Goal: Task Accomplishment & Management: Use online tool/utility

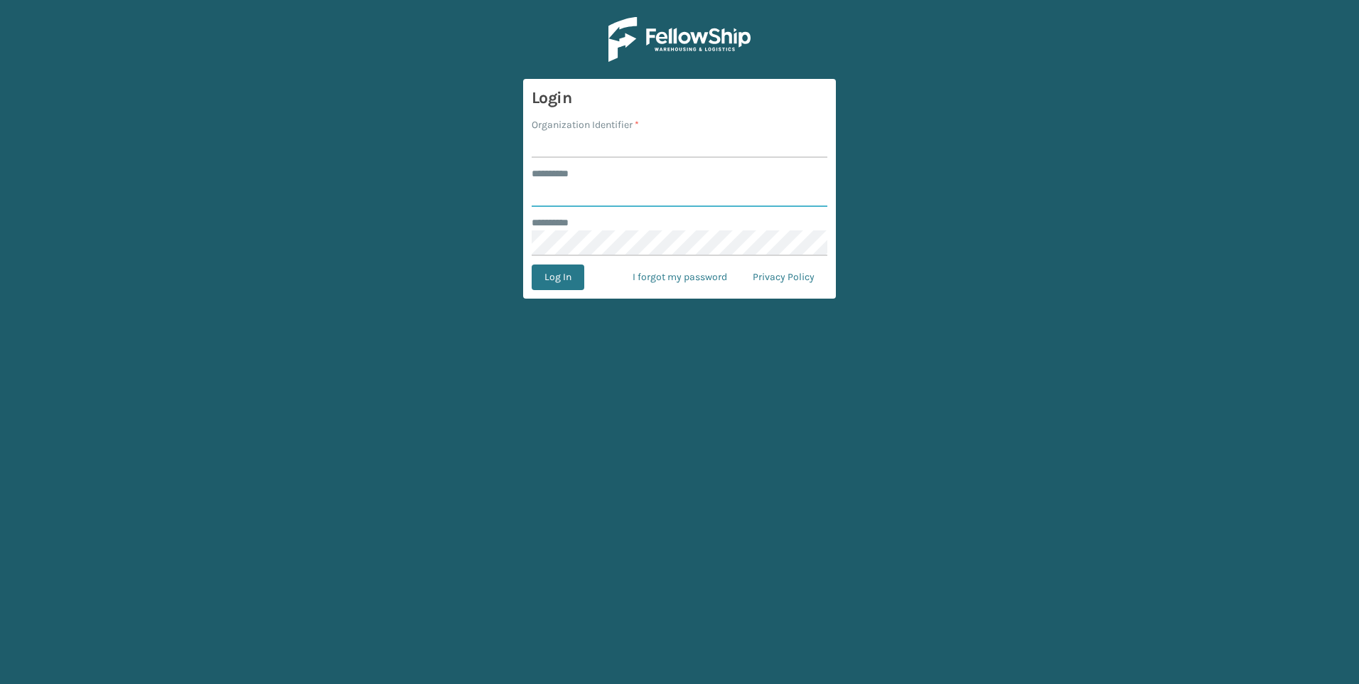
type input "***"
click at [599, 148] on input "Organization Identifier *" at bounding box center [680, 145] width 296 height 26
type input "Fellowship - West"
click at [568, 279] on button "Log In" at bounding box center [558, 277] width 53 height 26
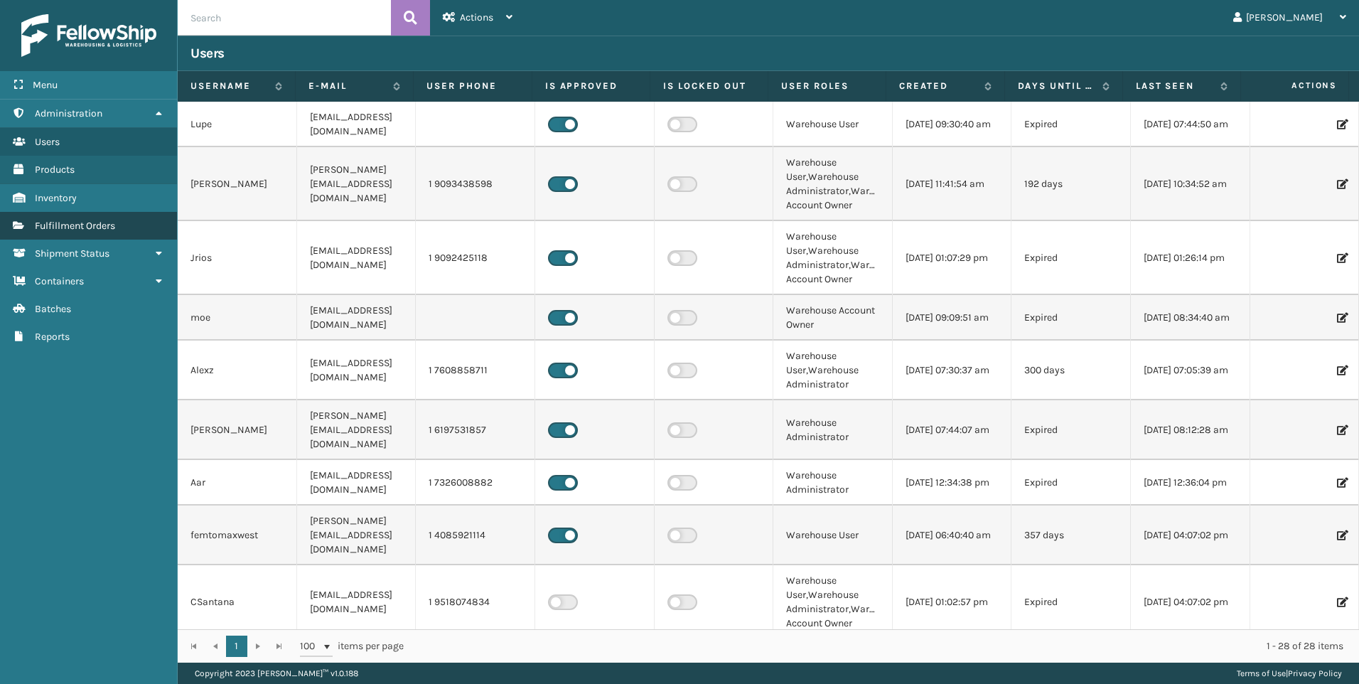
click at [100, 222] on span "Fulfillment Orders" at bounding box center [75, 226] width 80 height 12
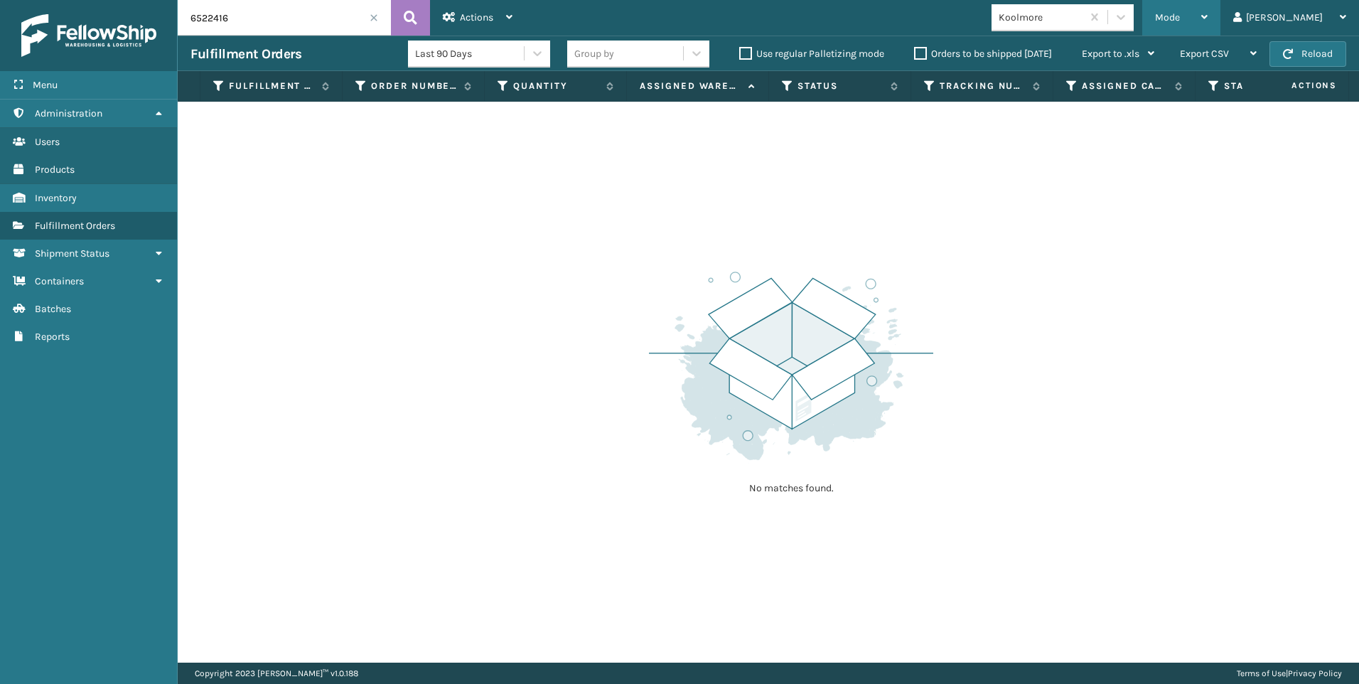
click at [1216, 17] on div "Mode Regular Mode Picking Mode Labeling Mode Exit Scan Mode" at bounding box center [1181, 18] width 78 height 36
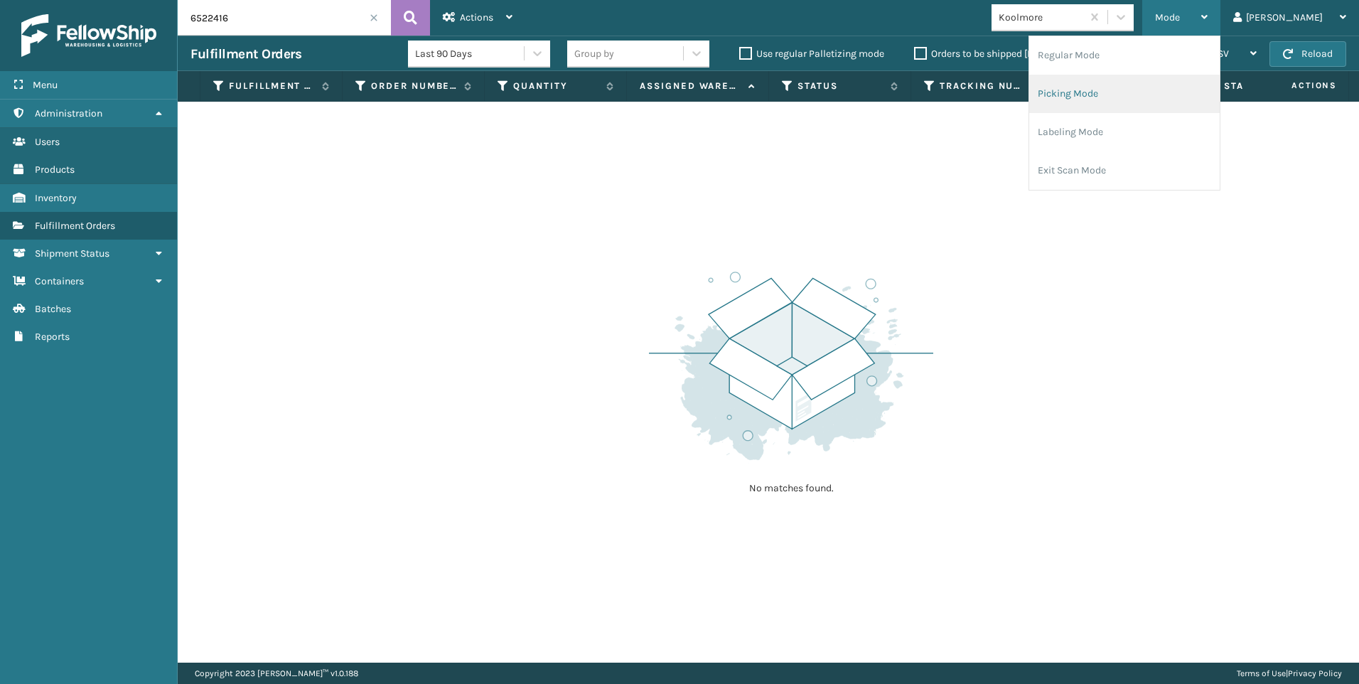
click at [1169, 88] on li "Picking Mode" at bounding box center [1124, 94] width 191 height 38
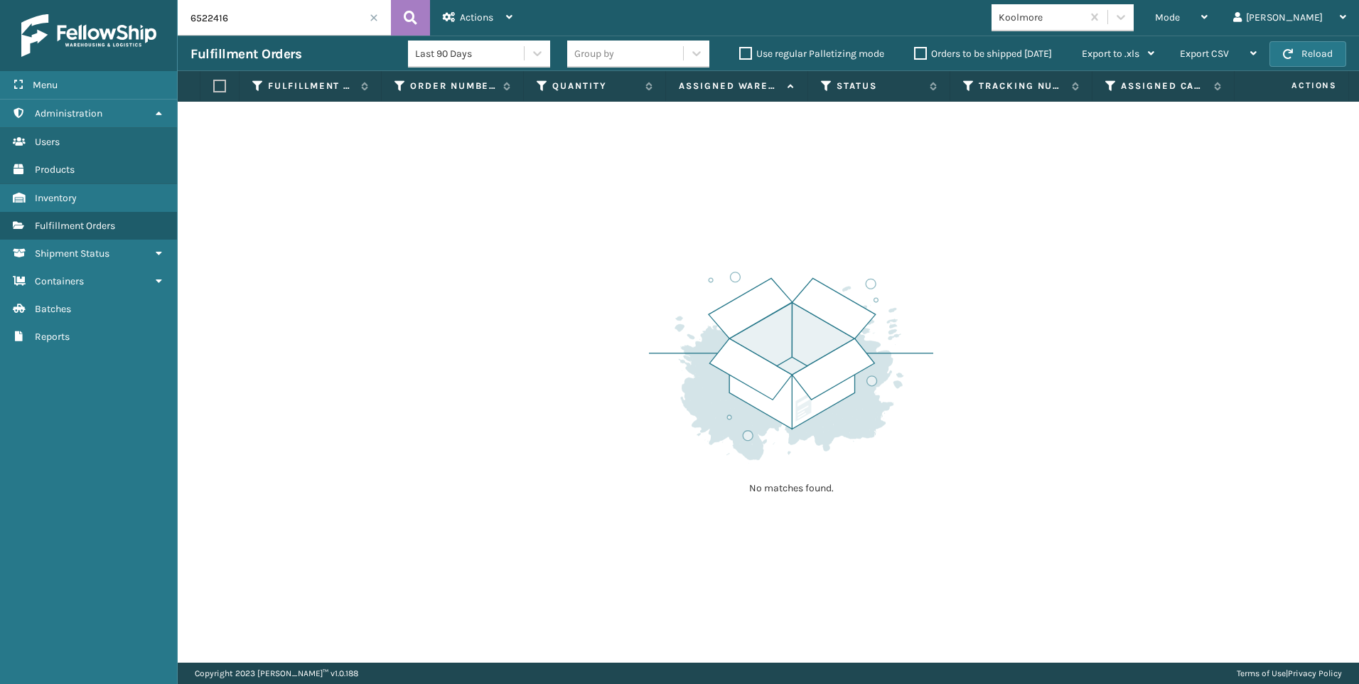
click at [375, 17] on span at bounding box center [374, 18] width 9 height 9
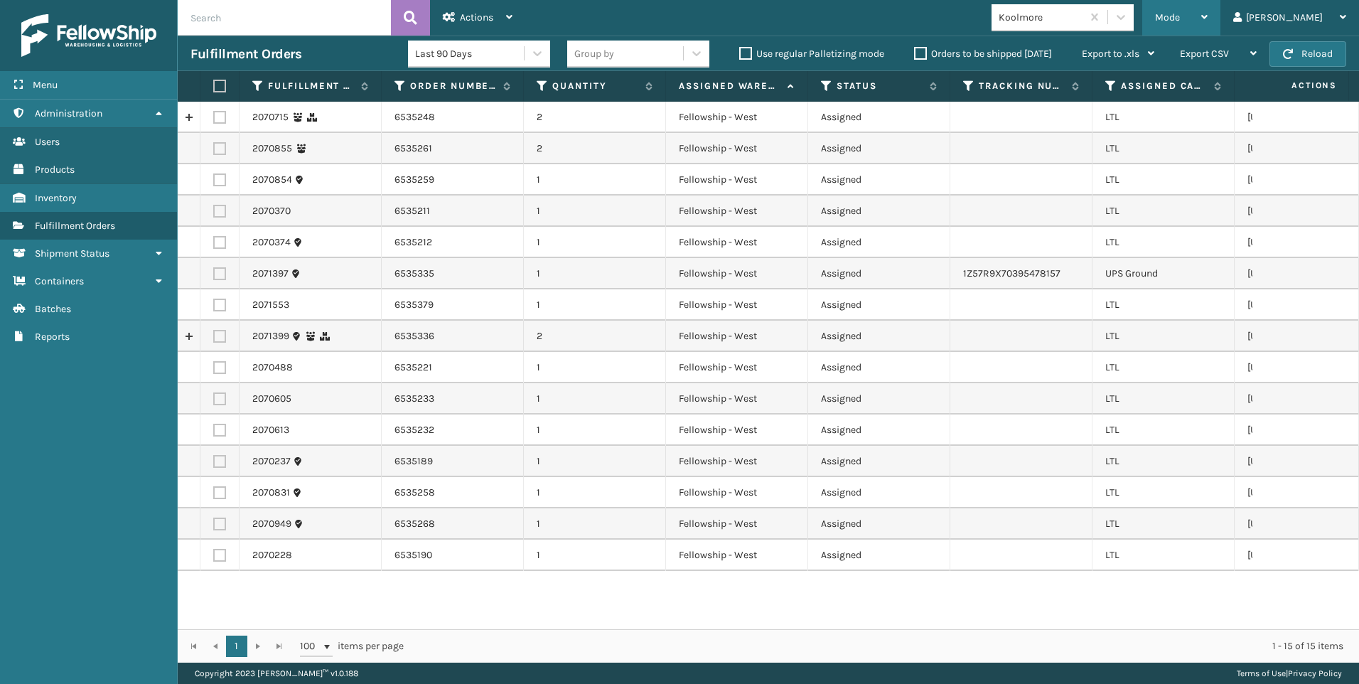
click at [1208, 14] on div "Mode" at bounding box center [1181, 18] width 53 height 36
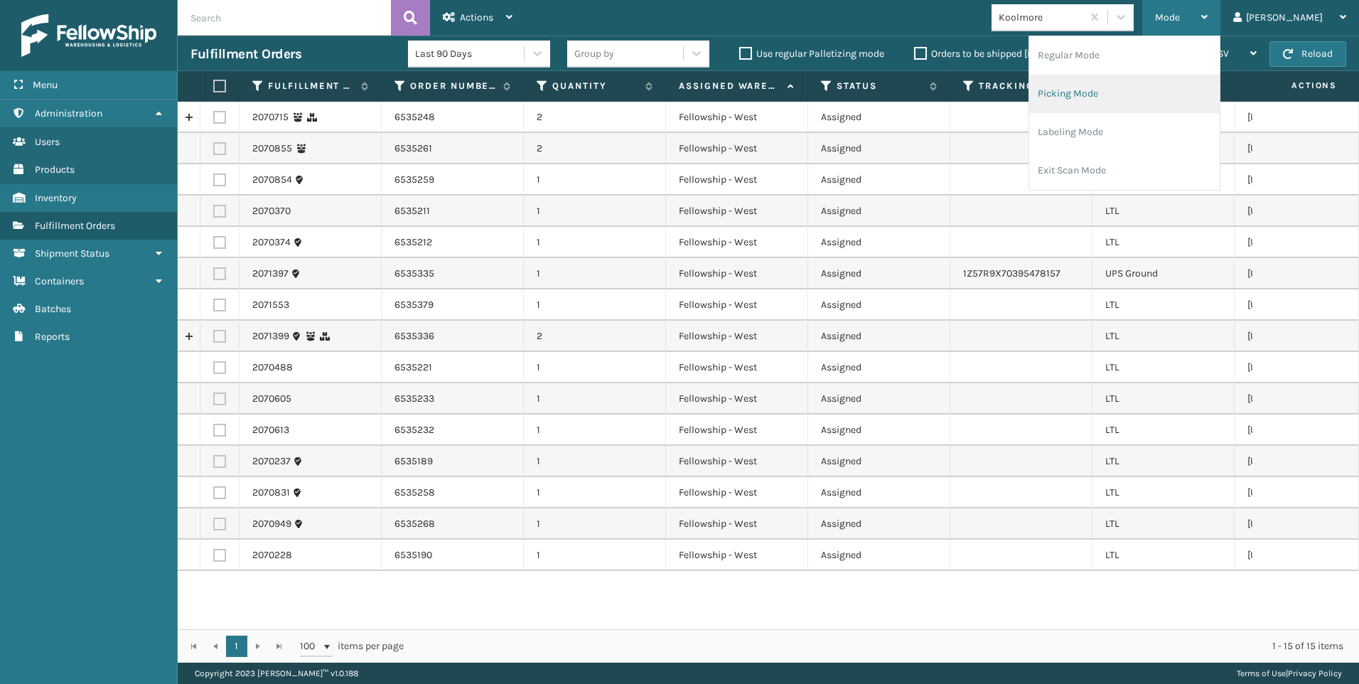
click at [1130, 102] on li "Picking Mode" at bounding box center [1124, 94] width 191 height 38
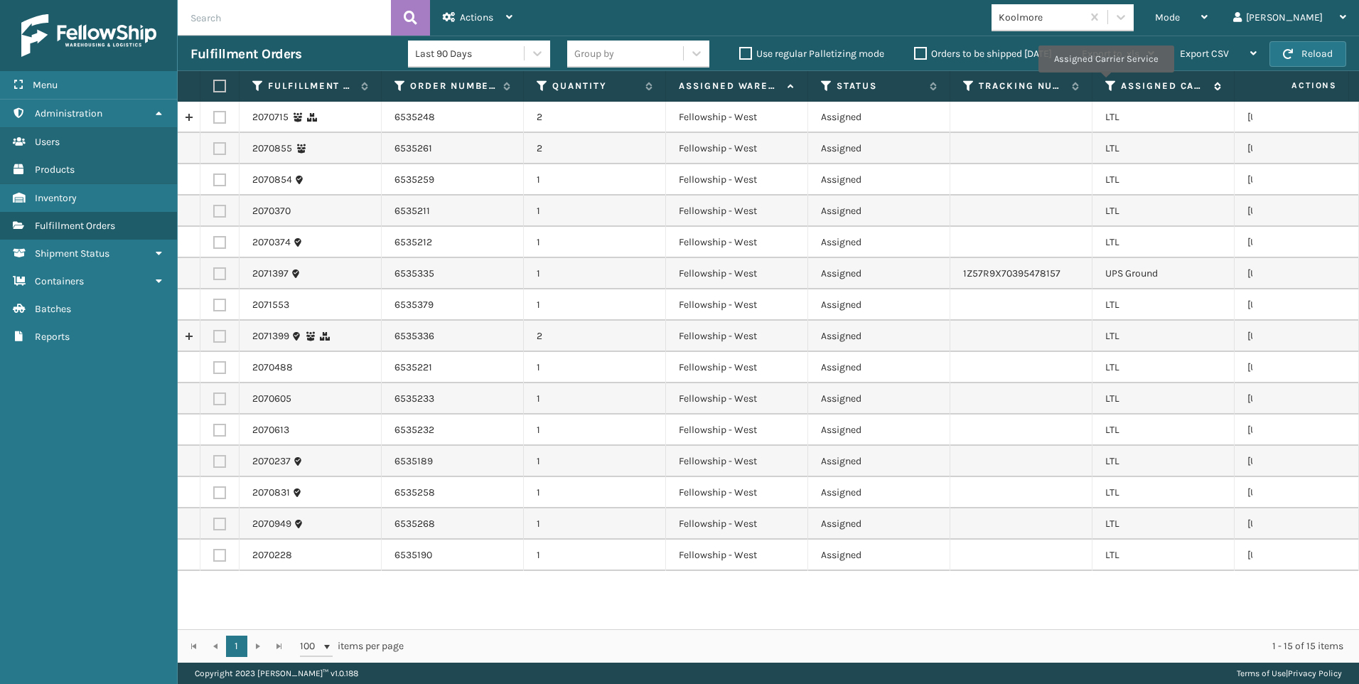
click at [1110, 83] on icon at bounding box center [1110, 86] width 11 height 13
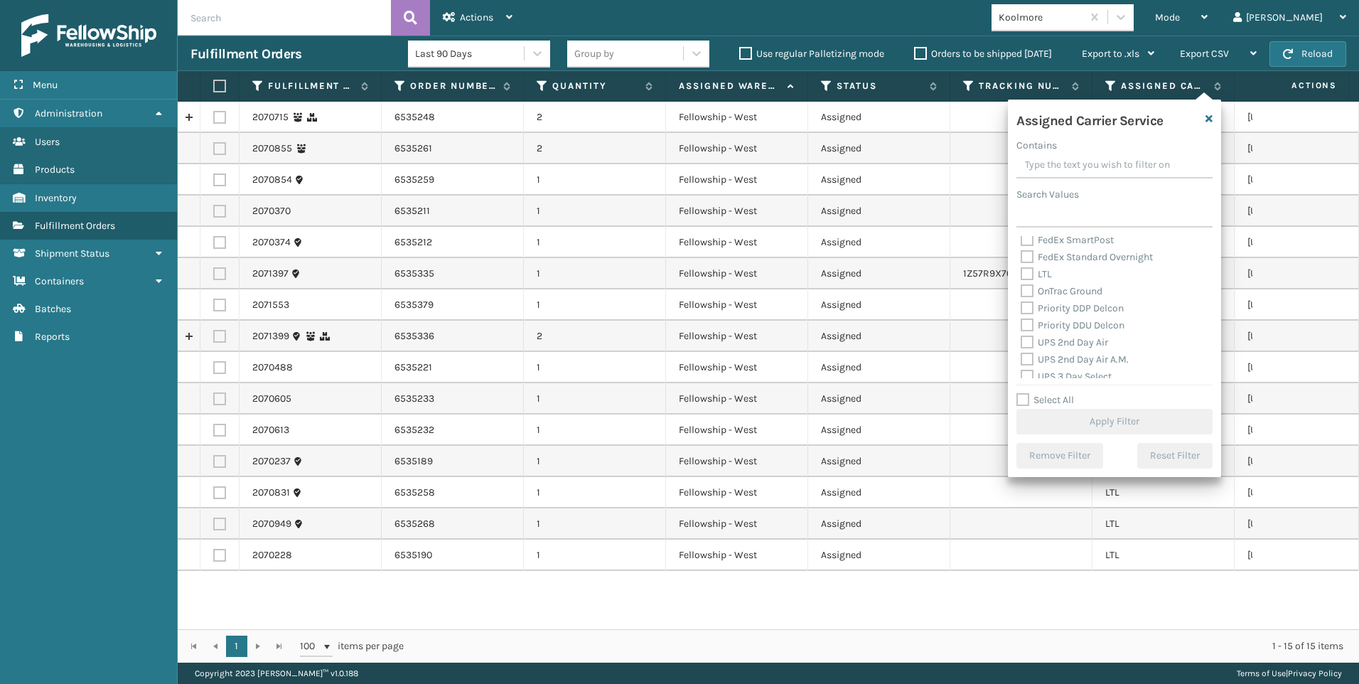
scroll to position [142, 0]
click at [1043, 309] on label "LTL" at bounding box center [1036, 307] width 31 height 12
click at [1022, 308] on input "LTL" at bounding box center [1021, 303] width 1 height 9
checkbox input "true"
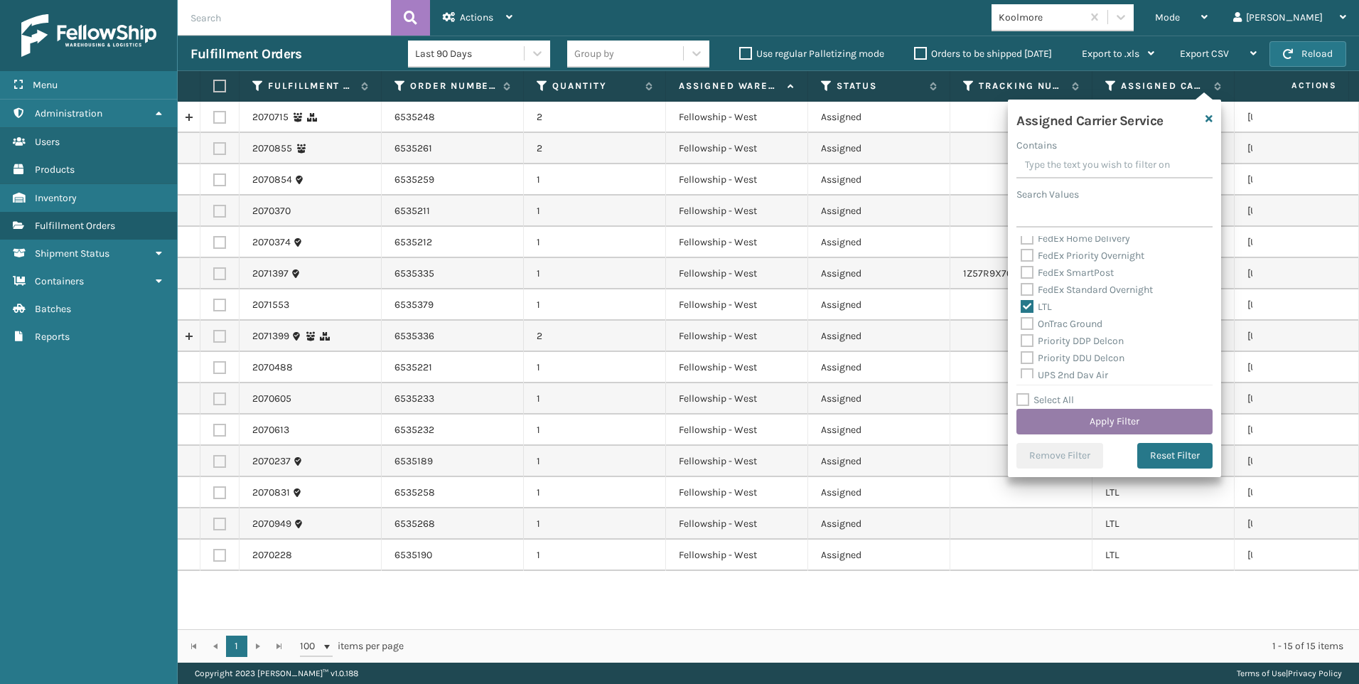
click at [1076, 418] on button "Apply Filter" at bounding box center [1115, 422] width 196 height 26
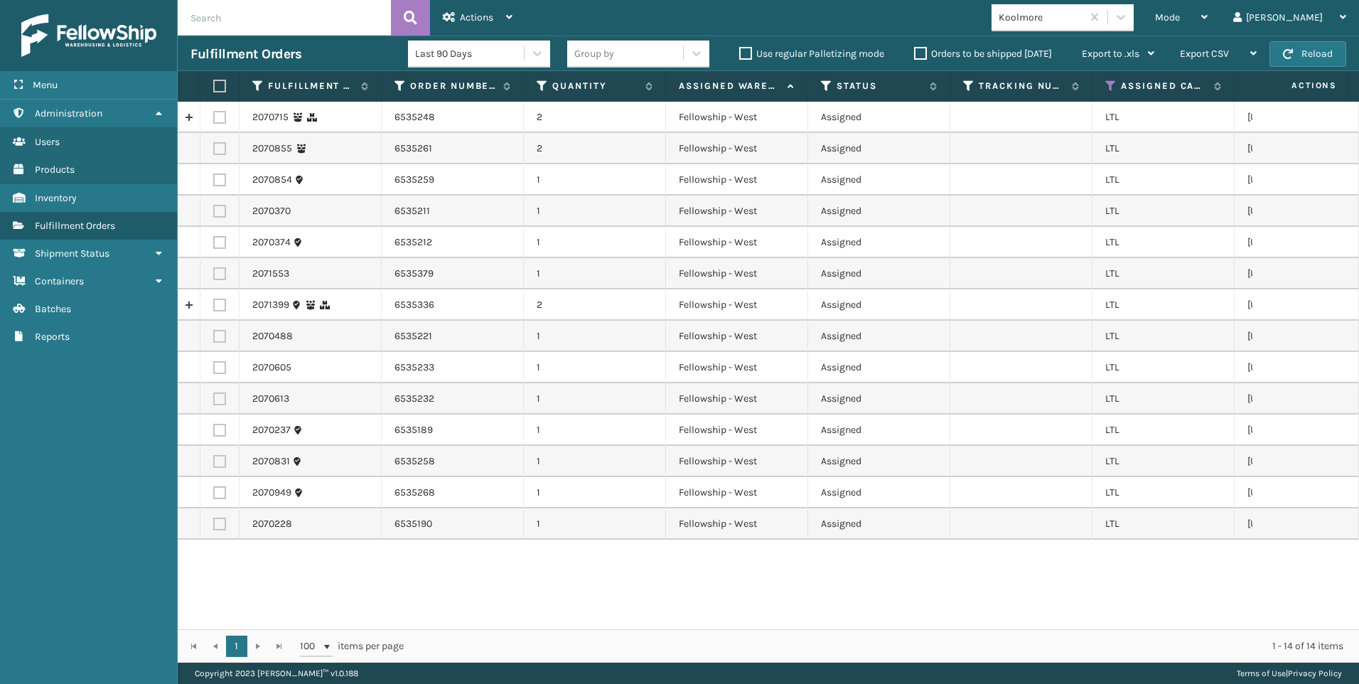
drag, startPoint x: 218, startPoint y: 82, endPoint x: 240, endPoint y: 76, distance: 22.9
click at [217, 82] on label at bounding box center [217, 86] width 9 height 13
click at [214, 82] on input "checkbox" at bounding box center [213, 86] width 1 height 9
checkbox input "true"
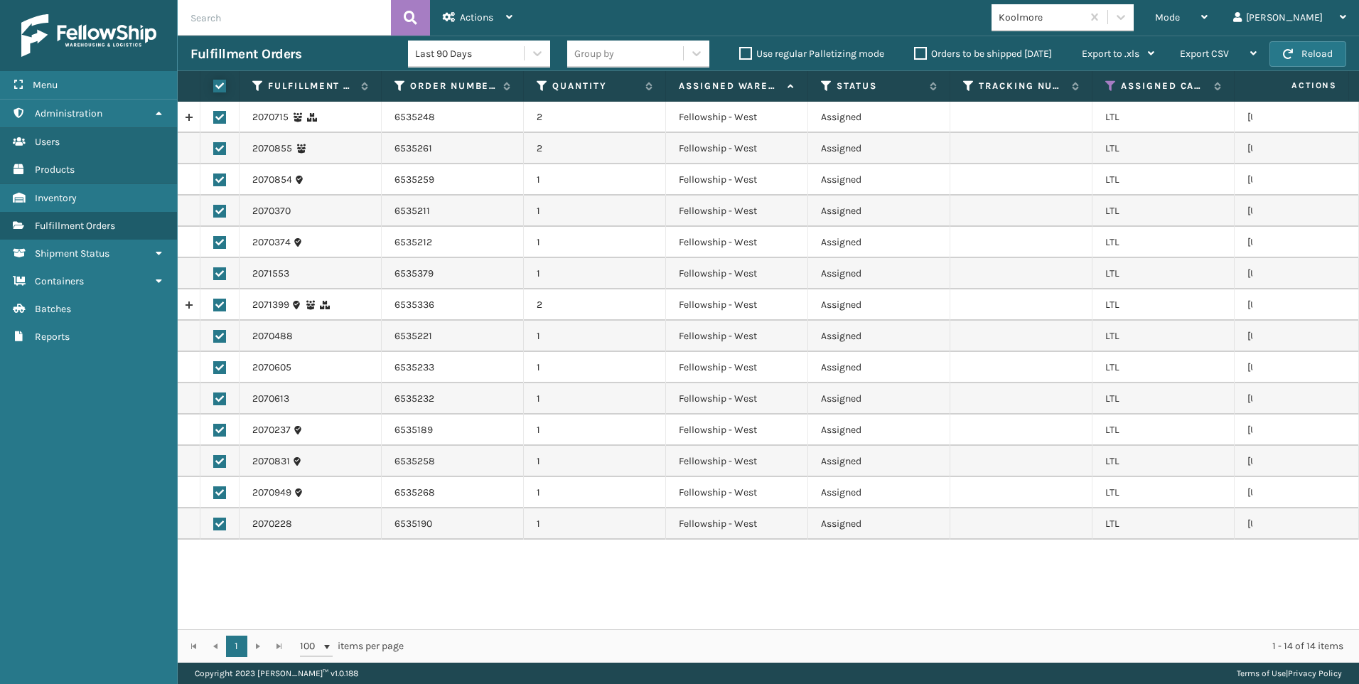
checkbox input "true"
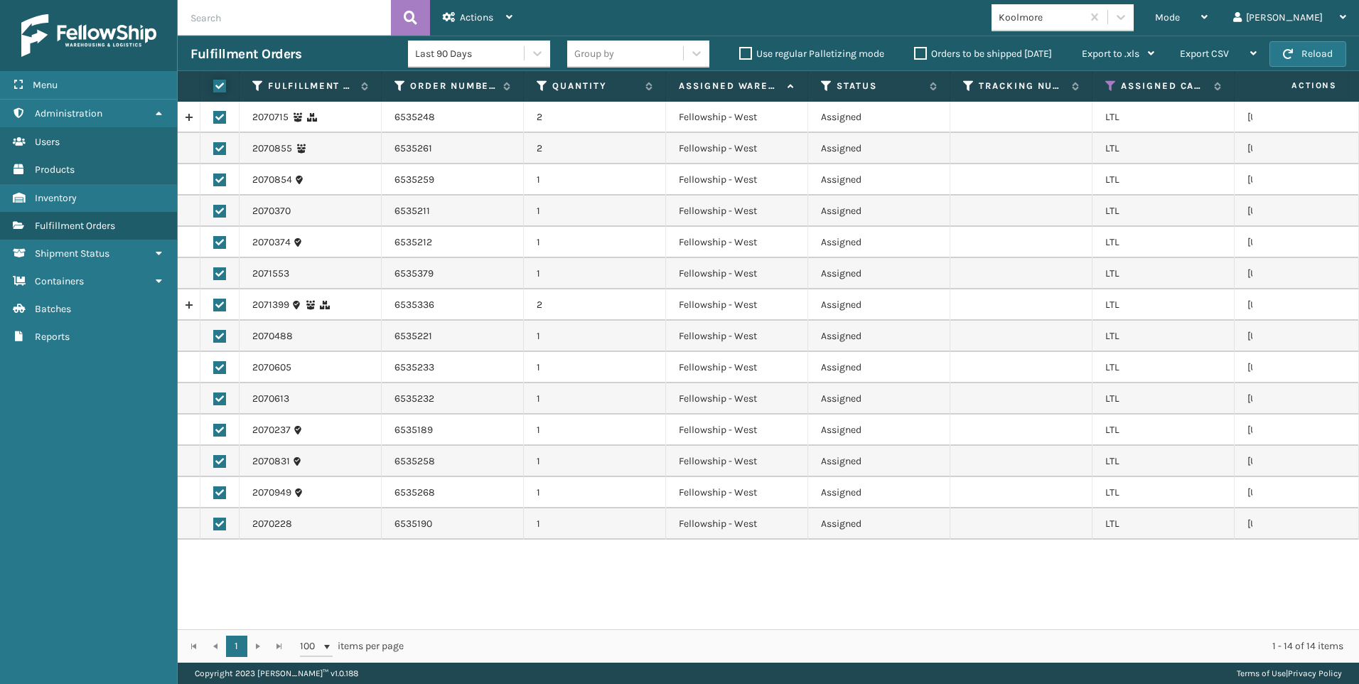
checkbox input "true"
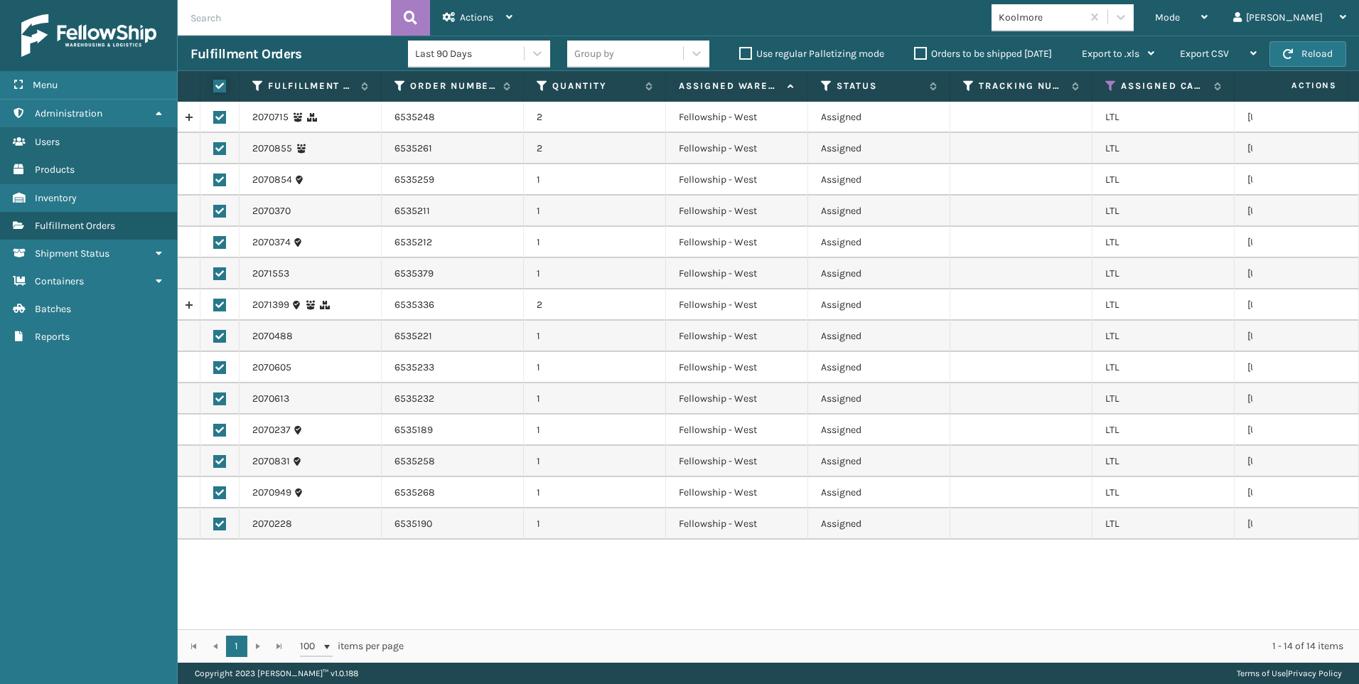
checkbox input "true"
click at [463, 18] on span "Actions" at bounding box center [476, 17] width 33 height 12
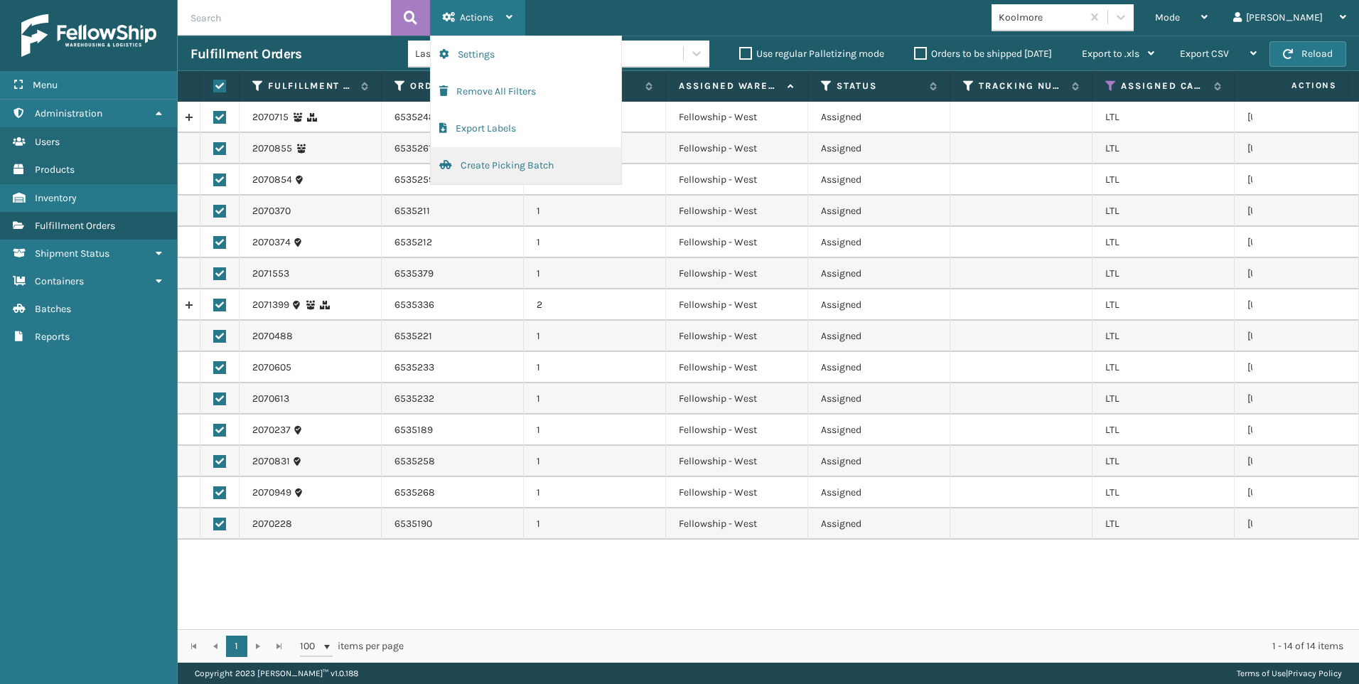
click at [503, 166] on button "Create Picking Batch" at bounding box center [526, 165] width 191 height 37
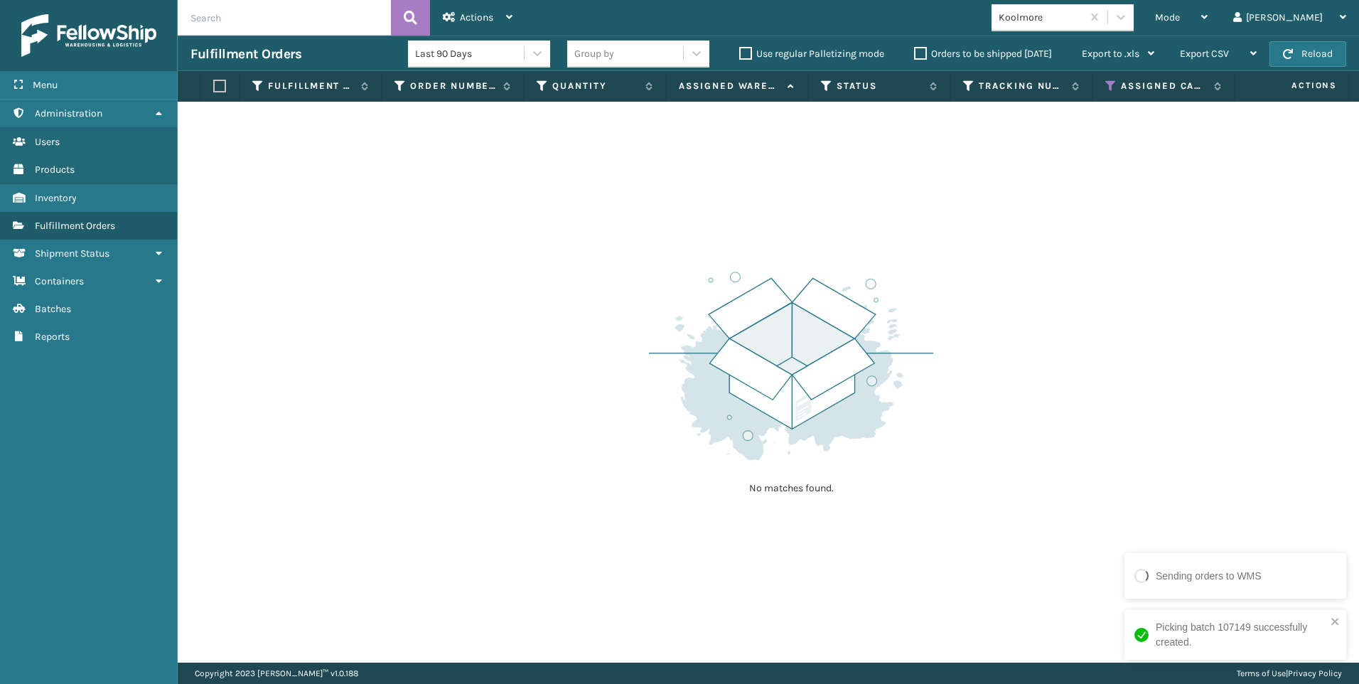
click at [1083, 18] on div "Koolmore" at bounding box center [1041, 17] width 85 height 15
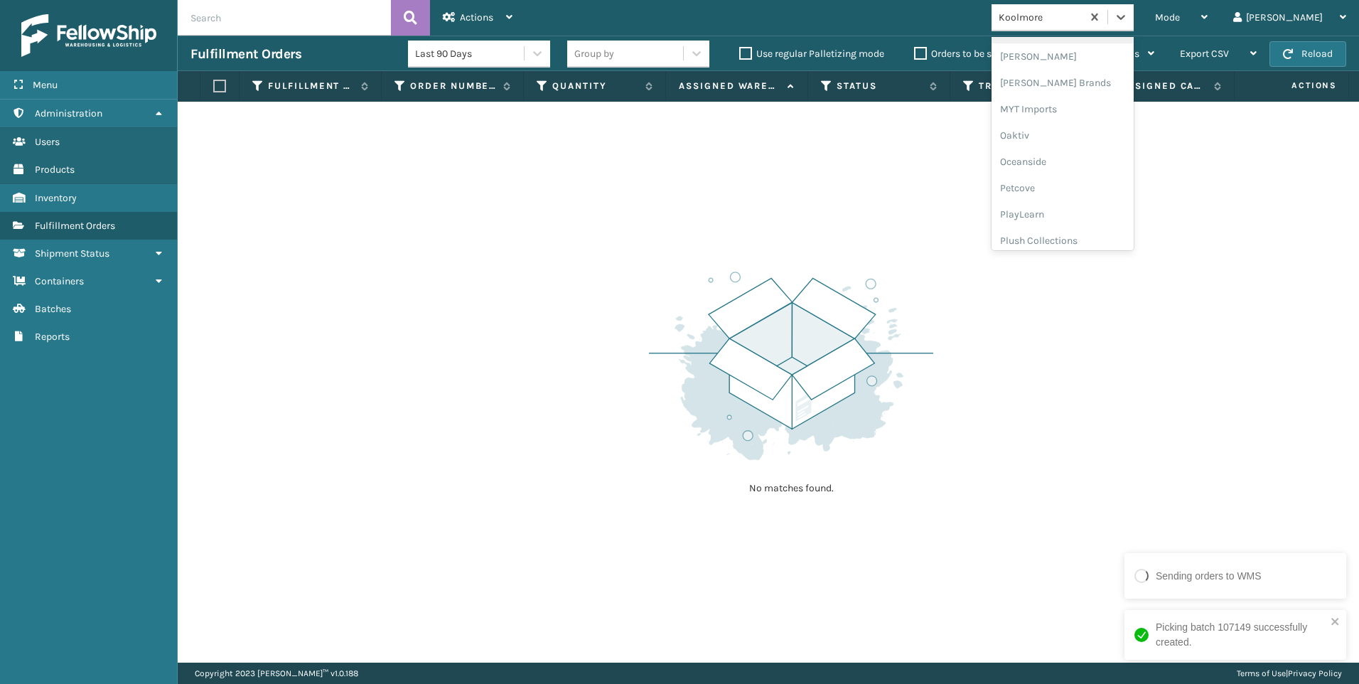
scroll to position [713, 0]
click at [1122, 200] on div "SleepGeekz" at bounding box center [1063, 208] width 142 height 26
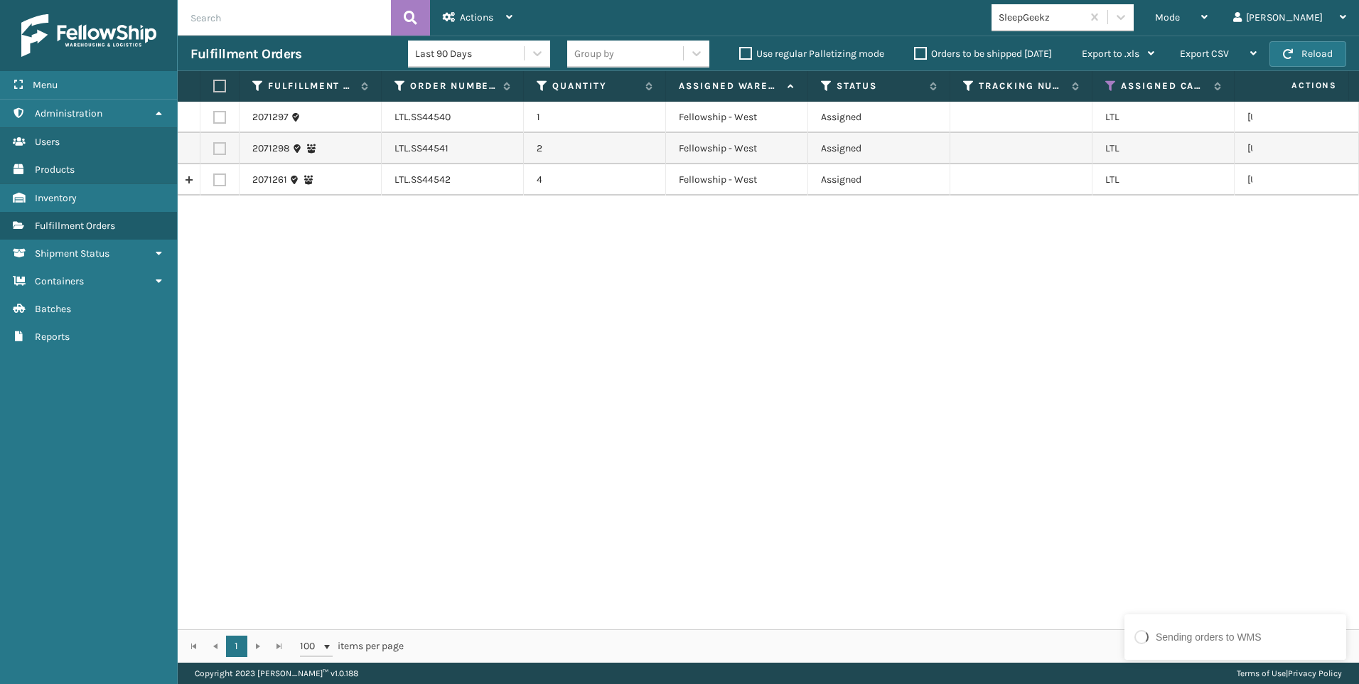
click at [219, 82] on label at bounding box center [217, 86] width 9 height 13
click at [214, 82] on input "checkbox" at bounding box center [213, 86] width 1 height 9
checkbox input "true"
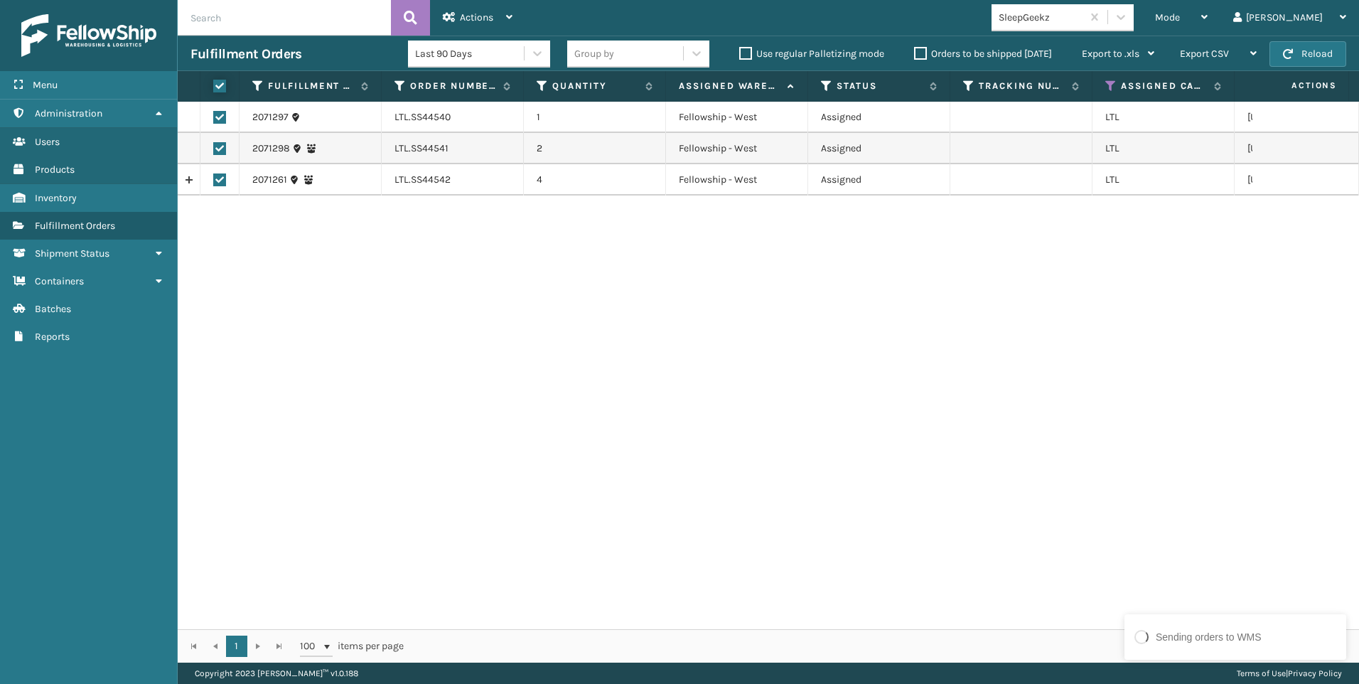
checkbox input "true"
click at [382, 479] on div "2071297 LTL.SS44540 1 Fellowship - West Assigned LTL [US_STATE] 2071298 LTL.SS4…" at bounding box center [769, 365] width 1182 height 527
click at [498, 5] on div "Actions" at bounding box center [478, 18] width 70 height 36
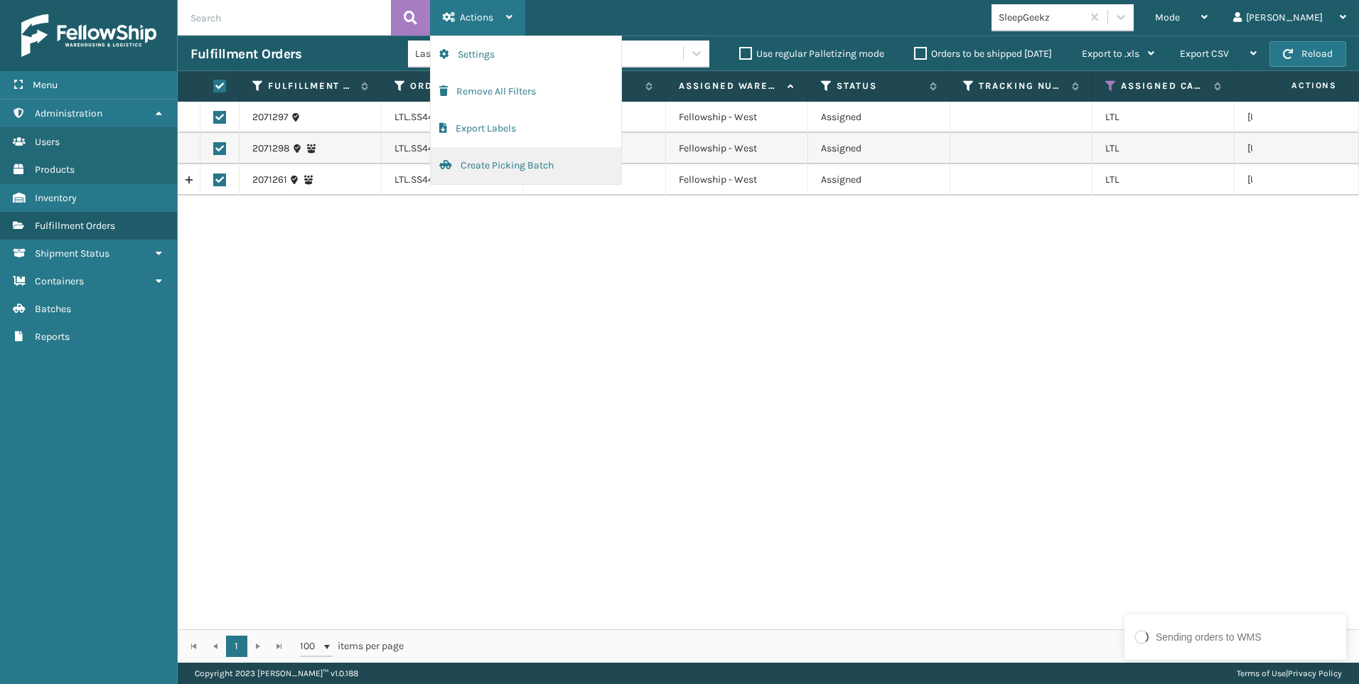
click at [515, 160] on button "Create Picking Batch" at bounding box center [526, 165] width 191 height 37
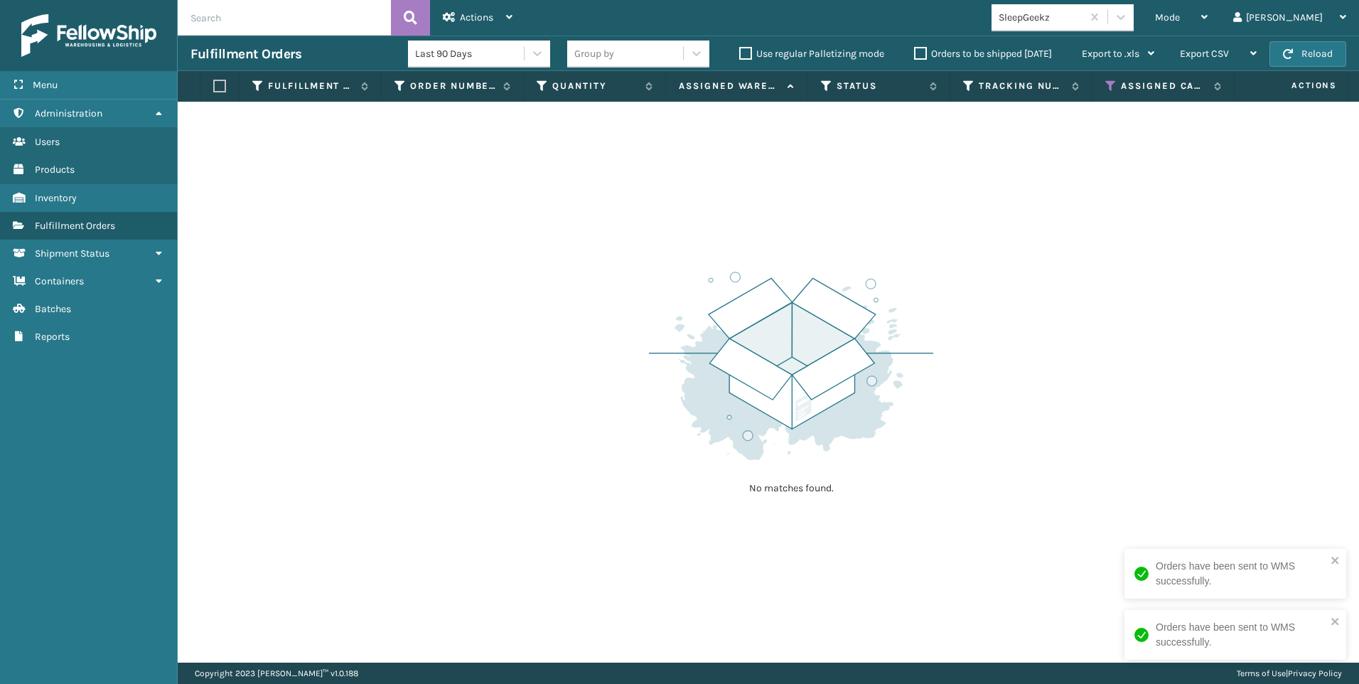
click at [1083, 13] on div "SleepGeekz" at bounding box center [1041, 17] width 85 height 15
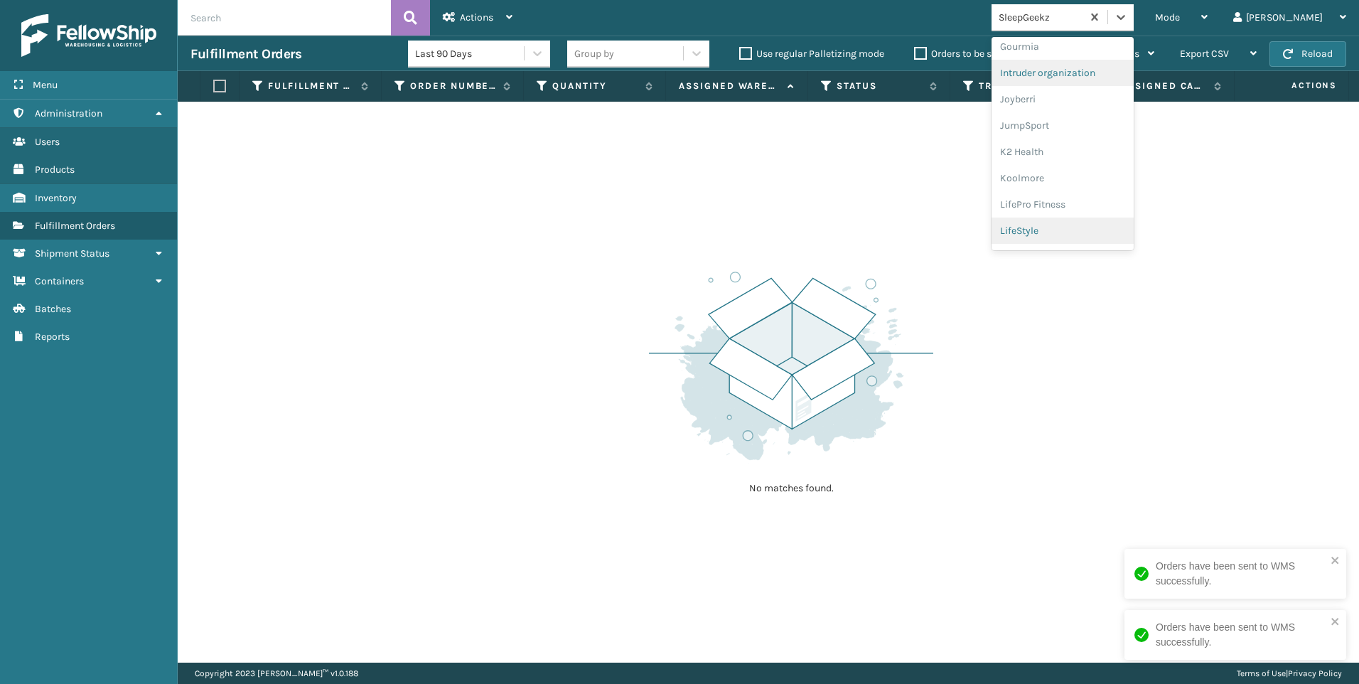
scroll to position [427, 0]
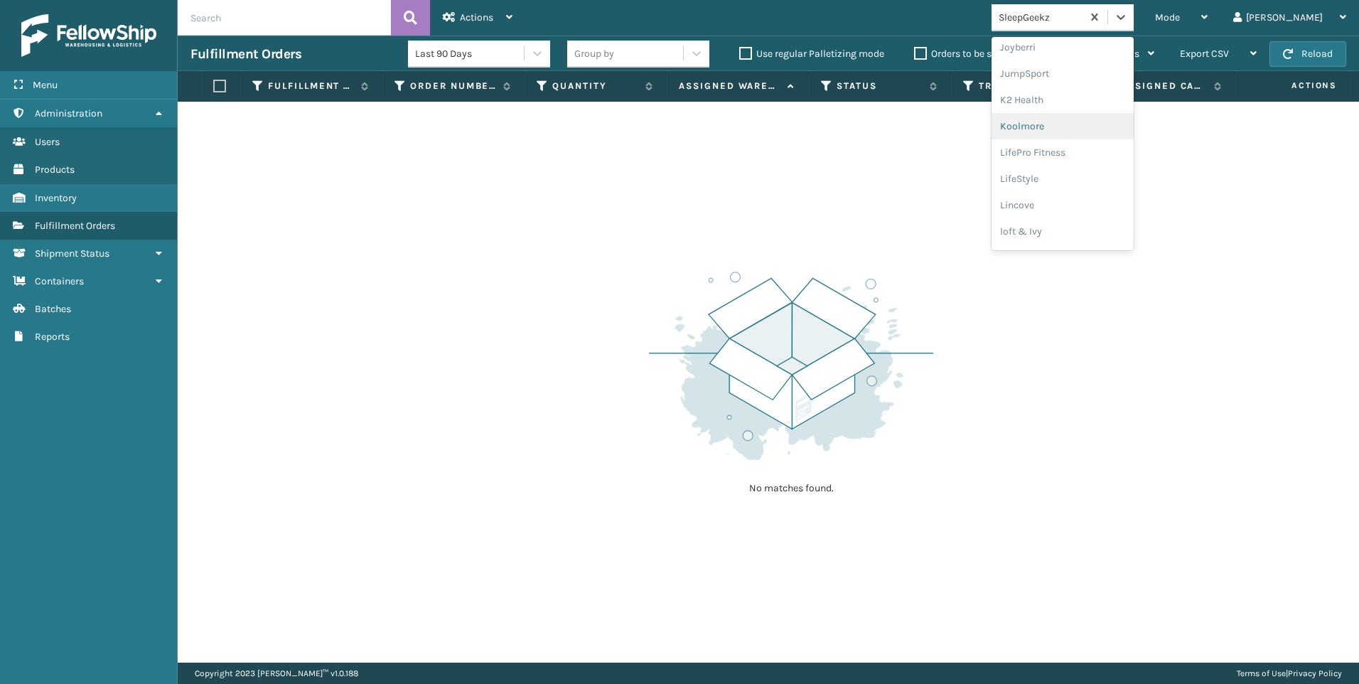
click at [1113, 122] on div "Koolmore" at bounding box center [1063, 126] width 142 height 26
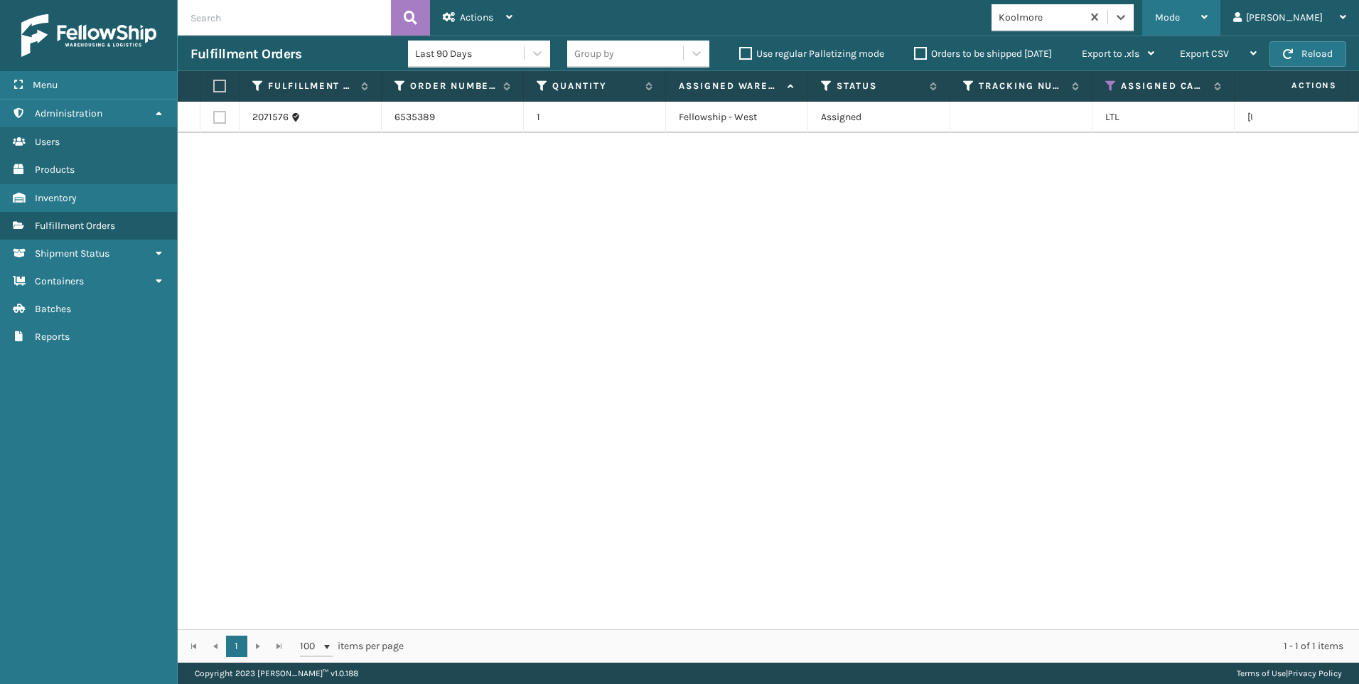
click at [1208, 10] on div "Mode" at bounding box center [1181, 18] width 53 height 36
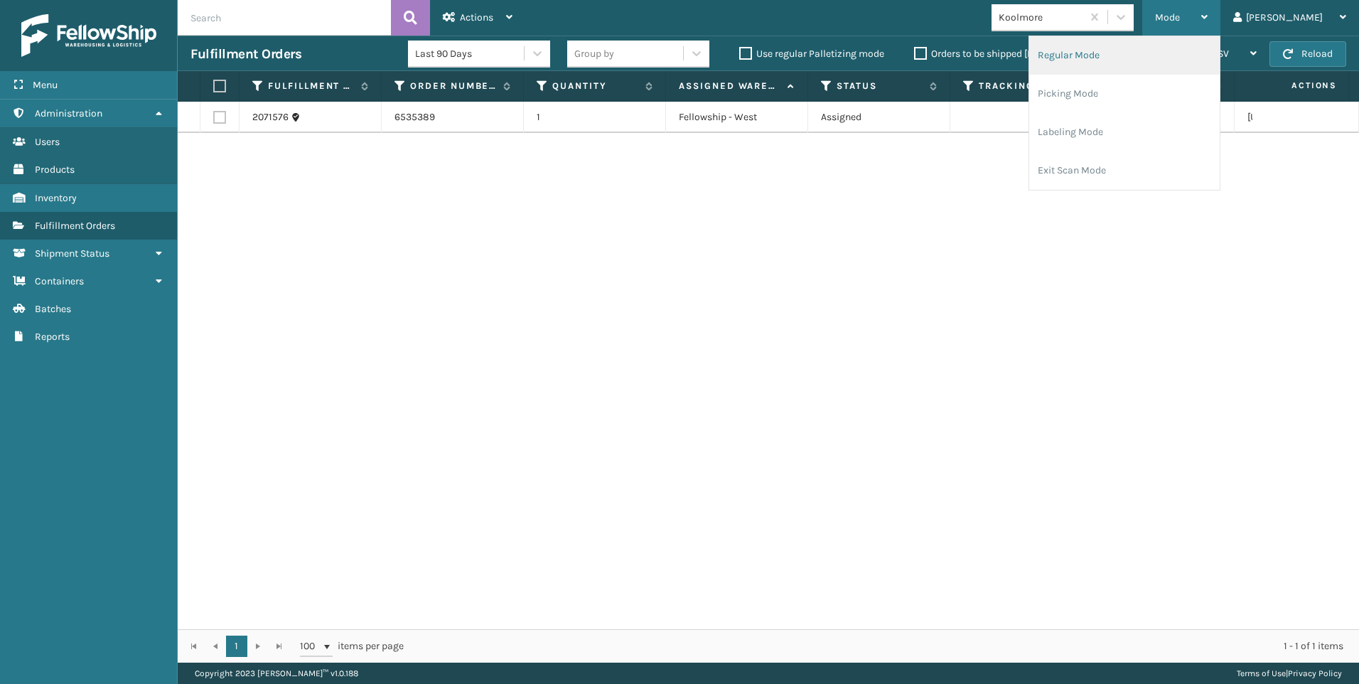
click at [1174, 52] on li "Regular Mode" at bounding box center [1124, 55] width 191 height 38
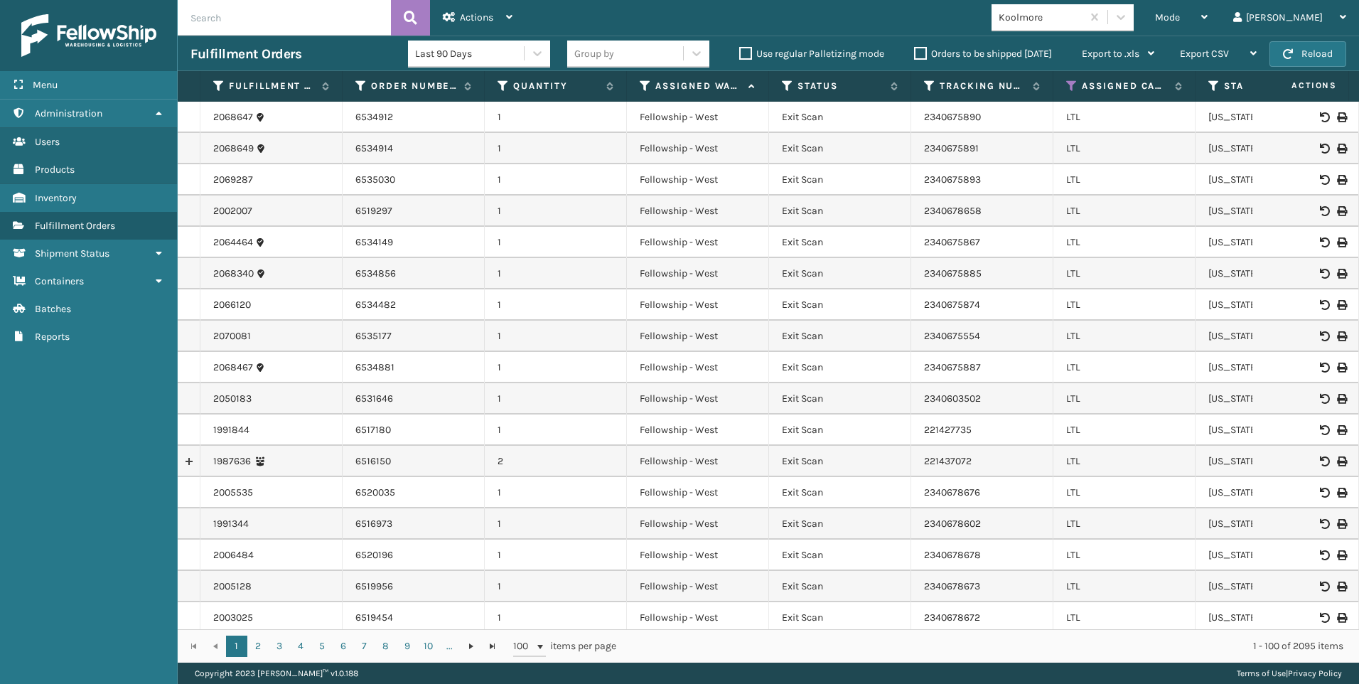
click at [245, 19] on input "text" at bounding box center [284, 18] width 213 height 36
paste input "2070237"
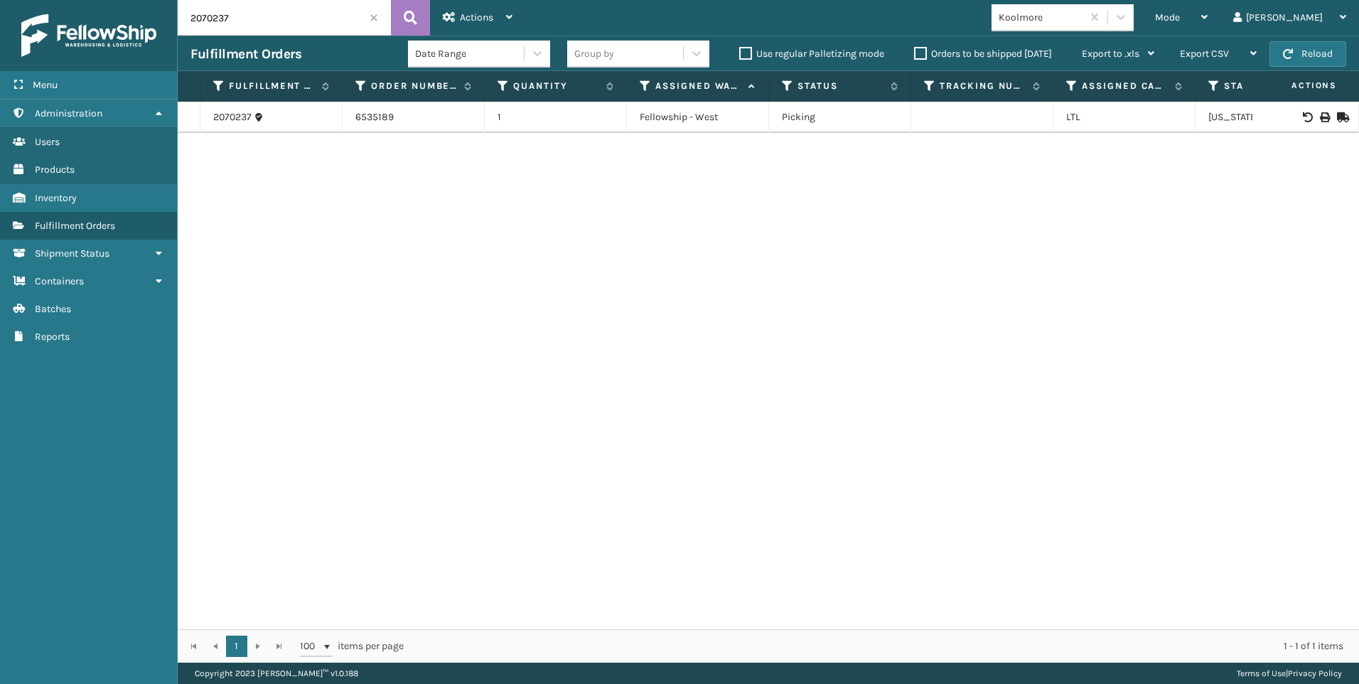
click at [451, 683] on html "Menu Administration Users Products Inventory Fulfillment Orders Shipment Status…" at bounding box center [679, 342] width 1359 height 684
click at [1058, 333] on div "2070237 6535189 1 Fellowship - West Picking LTL [US_STATE]" at bounding box center [769, 365] width 1182 height 527
click at [1320, 114] on icon at bounding box center [1324, 117] width 9 height 10
drag, startPoint x: 124, startPoint y: 28, endPoint x: 43, endPoint y: 30, distance: 80.4
click at [43, 30] on div at bounding box center [88, 35] width 173 height 43
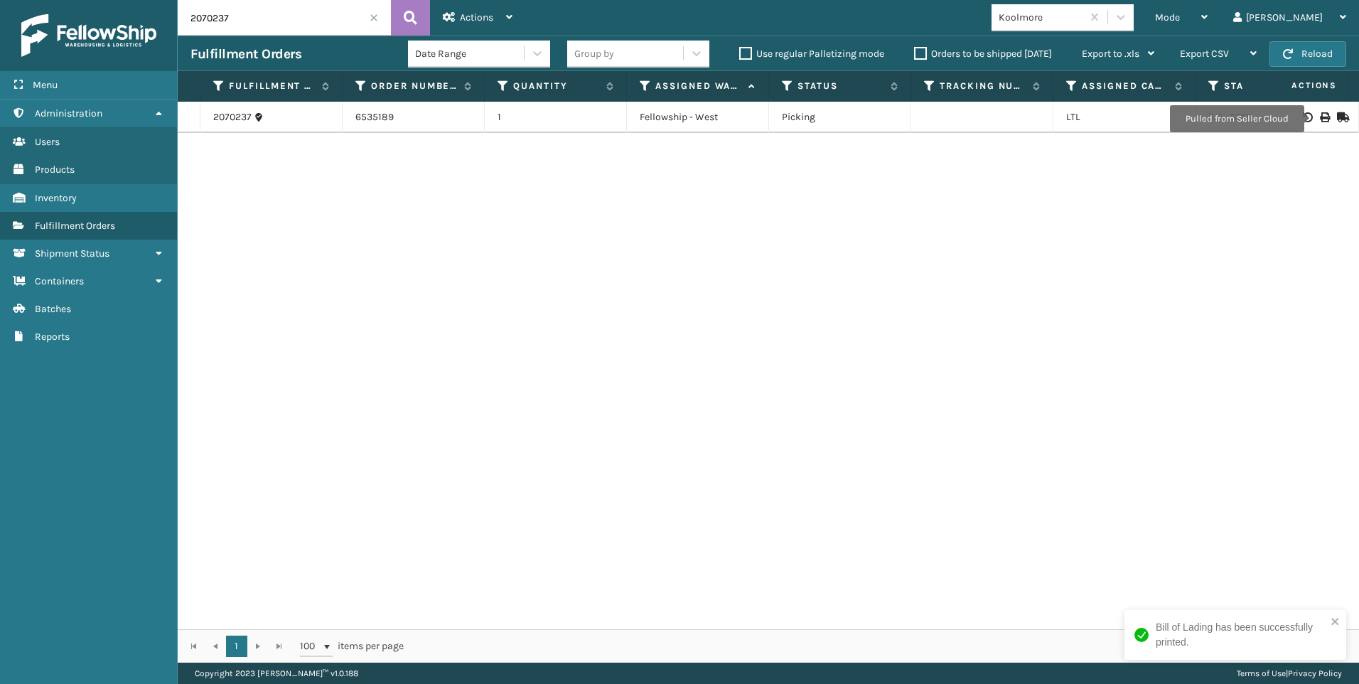
drag, startPoint x: 43, startPoint y: 30, endPoint x: 264, endPoint y: 228, distance: 297.0
click at [264, 228] on div "2070237 6535189 1 Fellowship - West Picking LTL [US_STATE]" at bounding box center [769, 365] width 1182 height 527
drag, startPoint x: 242, startPoint y: 15, endPoint x: 159, endPoint y: 15, distance: 82.5
click at [159, 0] on div "Menu Administration Users Products Inventory Fulfillment Orders Shipment Status…" at bounding box center [679, 0] width 1359 height 0
click at [1320, 122] on icon at bounding box center [1324, 117] width 9 height 10
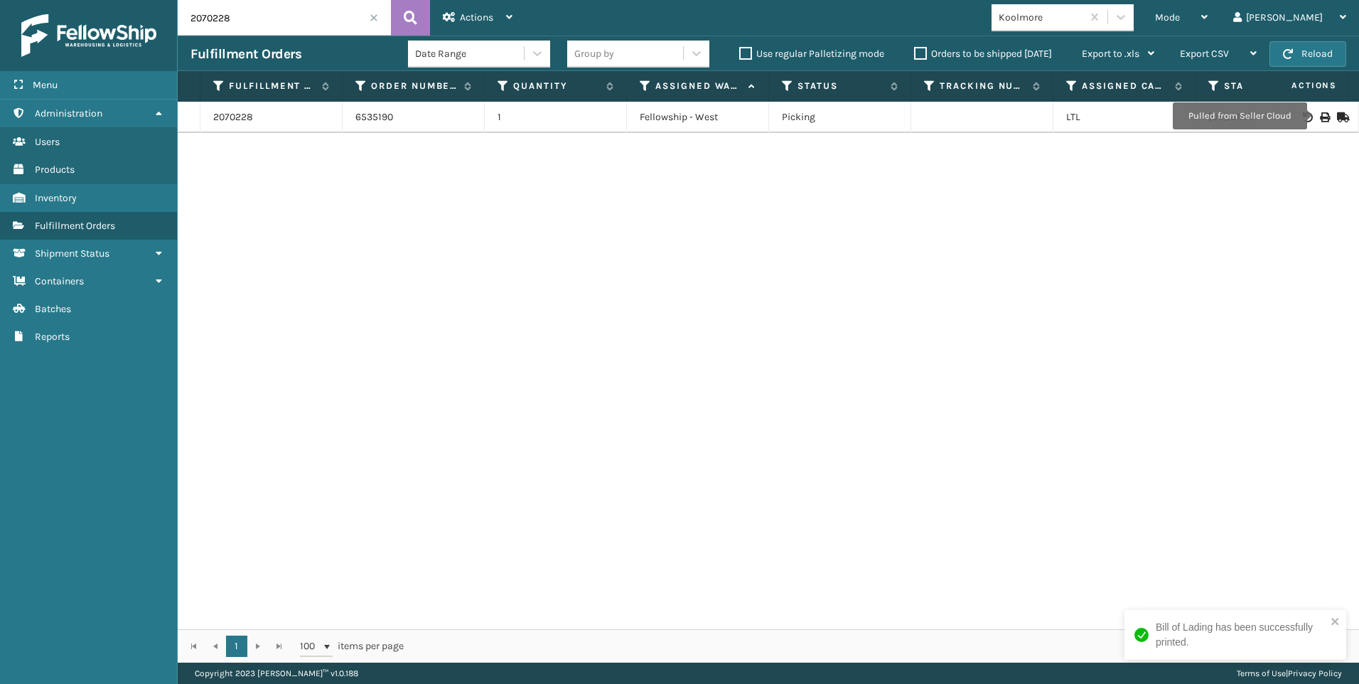
drag, startPoint x: 229, startPoint y: 15, endPoint x: 167, endPoint y: 13, distance: 61.9
click at [173, 0] on div "Menu Administration Users Products Inventory Fulfillment Orders Shipment Status…" at bounding box center [679, 0] width 1359 height 0
click at [1320, 121] on icon at bounding box center [1324, 117] width 9 height 10
drag, startPoint x: 243, startPoint y: 19, endPoint x: 0, endPoint y: 23, distance: 243.2
click at [0, 21] on html "Bill of Lading has been successfully printed. Menu Administration Users Product…" at bounding box center [679, 342] width 1359 height 684
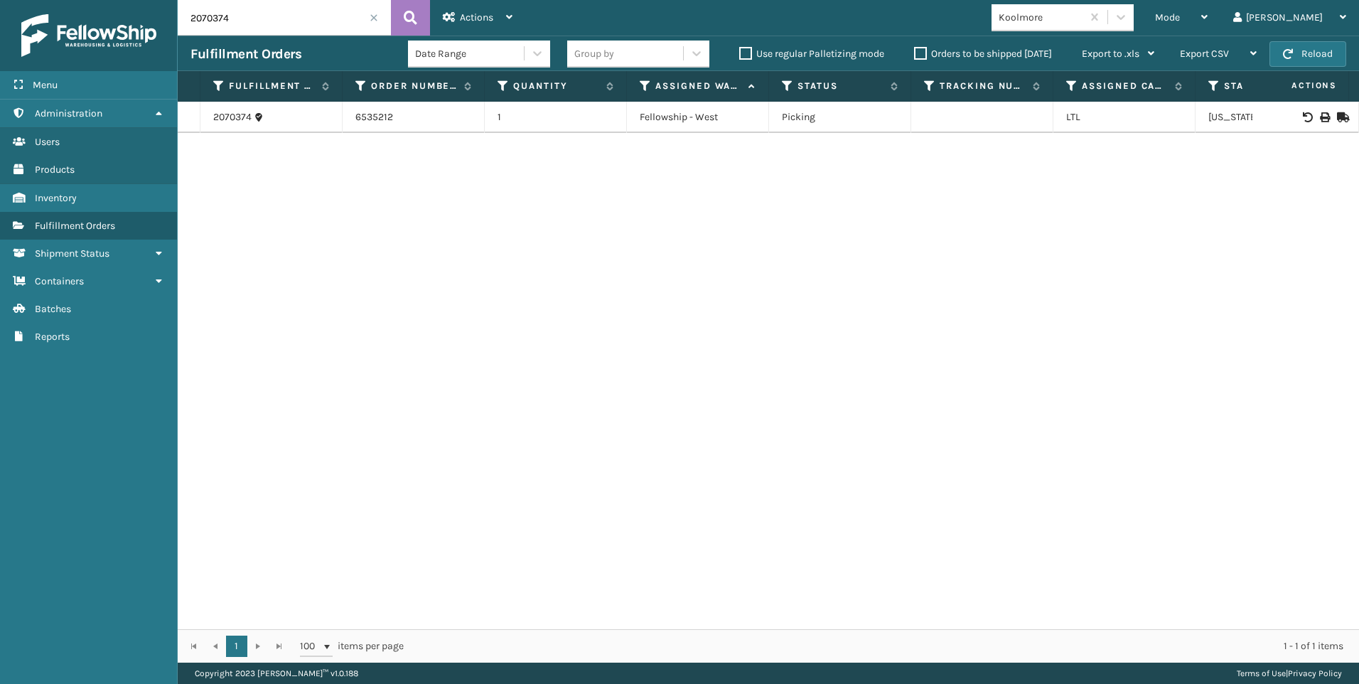
click at [1307, 115] on div at bounding box center [1305, 117] width 80 height 10
click at [1320, 114] on icon at bounding box center [1324, 117] width 9 height 10
drag, startPoint x: 227, startPoint y: 16, endPoint x: 122, endPoint y: 14, distance: 105.9
click at [140, 0] on div "Menu Administration Users Products Inventory Fulfillment Orders Shipment Status…" at bounding box center [679, 0] width 1359 height 0
click at [1320, 116] on icon at bounding box center [1324, 117] width 9 height 10
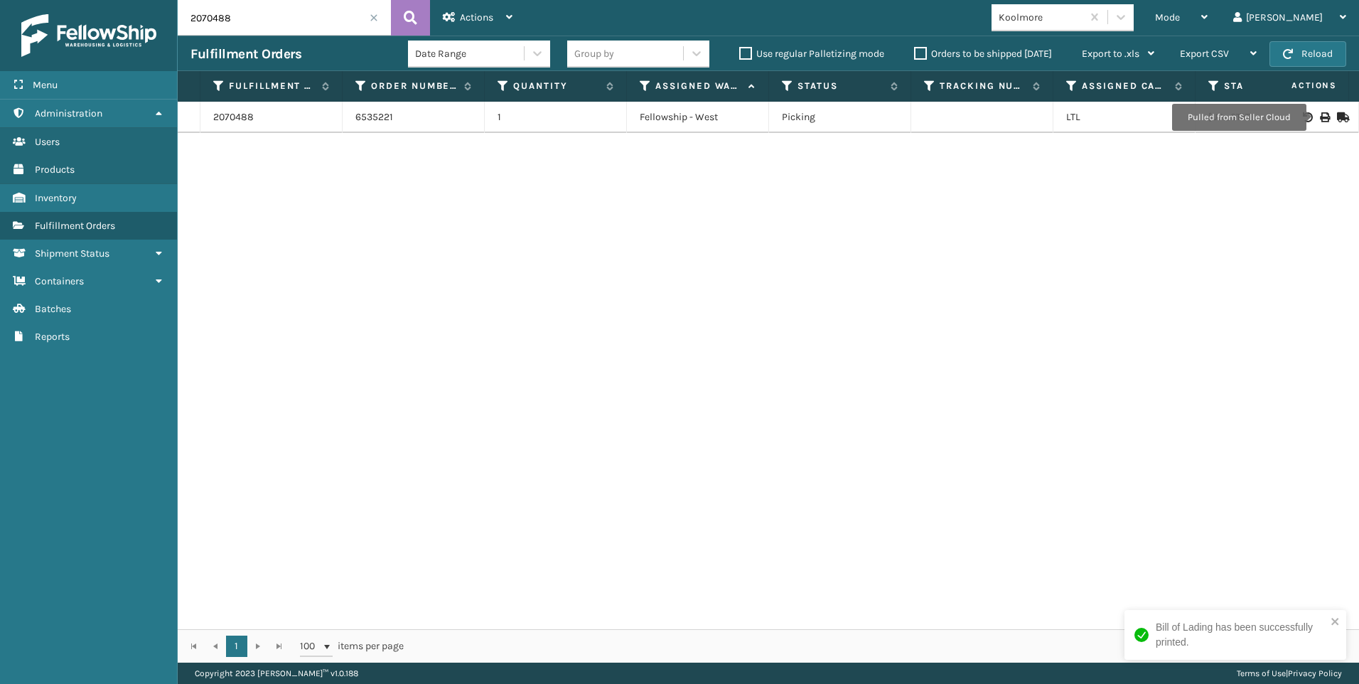
drag, startPoint x: 217, startPoint y: 23, endPoint x: 45, endPoint y: 18, distance: 171.4
click at [45, 0] on div "Menu Administration Users Products Inventory Fulfillment Orders Shipment Status…" at bounding box center [679, 0] width 1359 height 0
click at [1319, 114] on div at bounding box center [1305, 117] width 80 height 10
click at [1307, 120] on div at bounding box center [1305, 117] width 80 height 10
click at [1320, 122] on icon at bounding box center [1324, 117] width 9 height 10
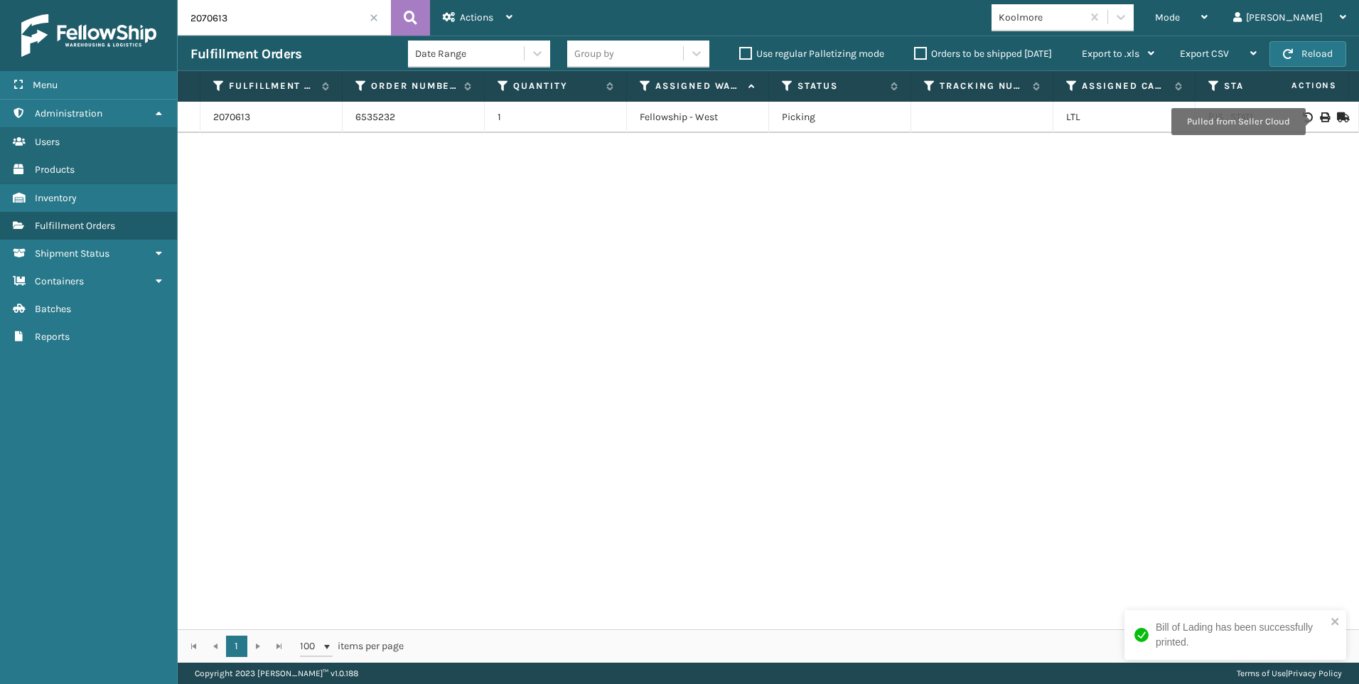
drag, startPoint x: 244, startPoint y: 18, endPoint x: 0, endPoint y: 4, distance: 244.3
click at [0, 13] on html "Bill of Lading has been successfully printed. Menu Administration Users Product…" at bounding box center [679, 342] width 1359 height 684
click at [1320, 117] on icon at bounding box center [1324, 117] width 9 height 10
drag, startPoint x: 249, startPoint y: 10, endPoint x: 0, endPoint y: 7, distance: 248.8
click at [23, 0] on div "Menu Administration Users Products Inventory Fulfillment Orders Shipment Status…" at bounding box center [679, 0] width 1359 height 0
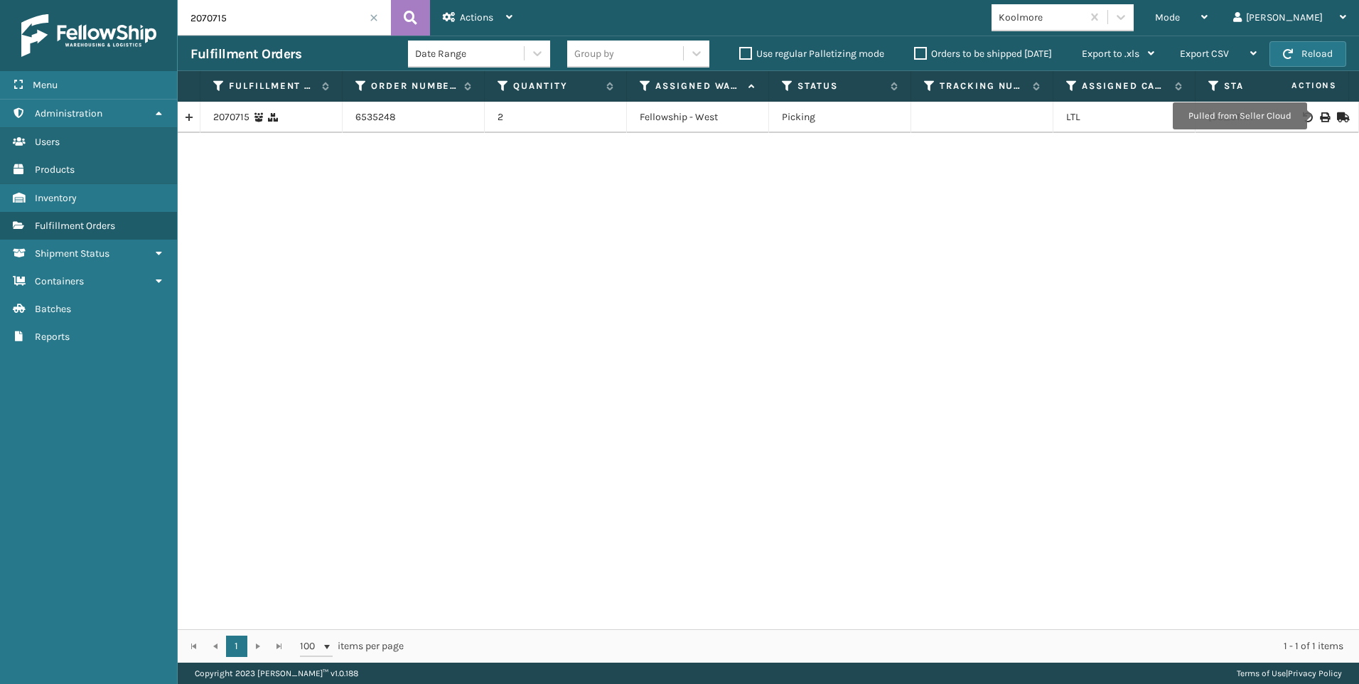
click at [1320, 116] on icon at bounding box center [1324, 117] width 9 height 10
drag, startPoint x: 256, startPoint y: 21, endPoint x: 12, endPoint y: 1, distance: 244.7
click at [23, 0] on div "Menu Administration Users Products Inventory Fulfillment Orders Shipment Status…" at bounding box center [679, 0] width 1359 height 0
click at [1320, 114] on icon at bounding box center [1324, 117] width 9 height 10
drag, startPoint x: 235, startPoint y: 5, endPoint x: 15, endPoint y: 8, distance: 219.7
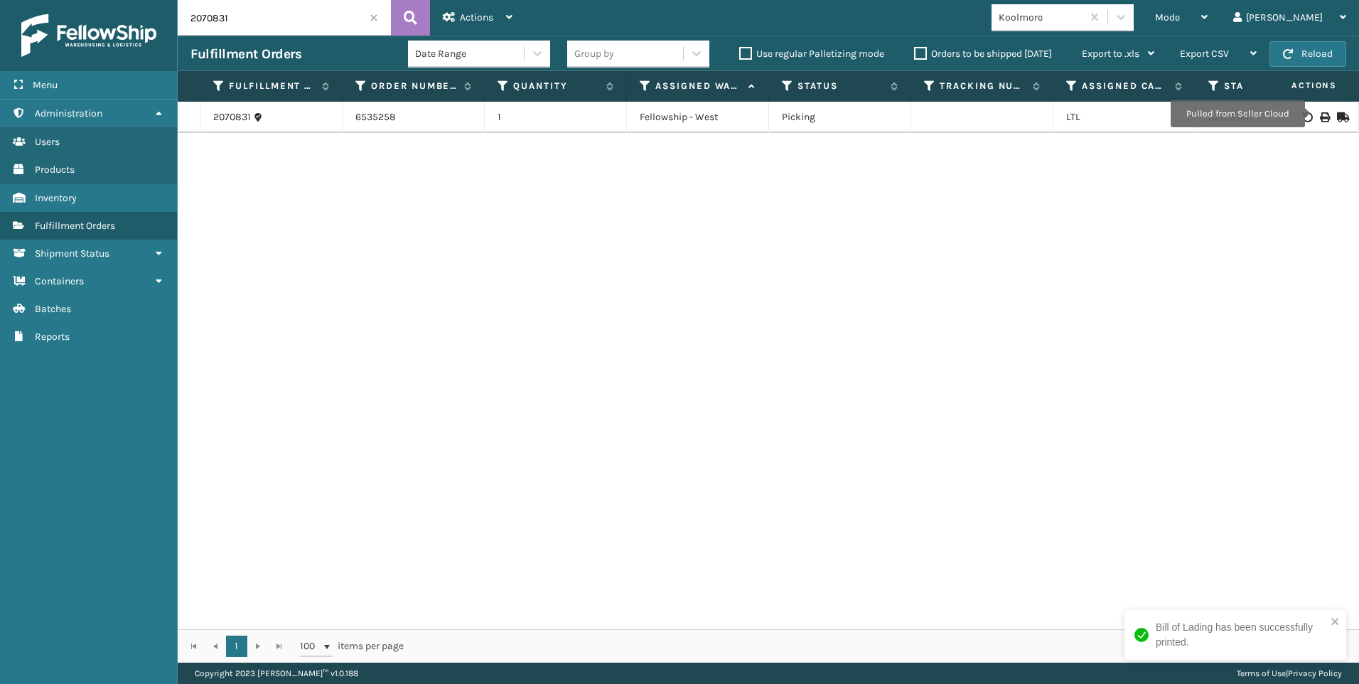
click at [15, 0] on div "Menu Administration Users Products Inventory Fulfillment Orders Shipment Status…" at bounding box center [679, 0] width 1359 height 0
click at [1346, 174] on div "2070854 6535259 1 Fellowship - West Picking LTL [US_STATE]" at bounding box center [769, 365] width 1182 height 527
click at [1320, 112] on icon at bounding box center [1324, 117] width 9 height 10
drag, startPoint x: 261, startPoint y: 25, endPoint x: -3, endPoint y: -27, distance: 268.8
click at [0, 0] on html "Bill of Lading has been successfully printed. Menu Administration Users Product…" at bounding box center [679, 342] width 1359 height 684
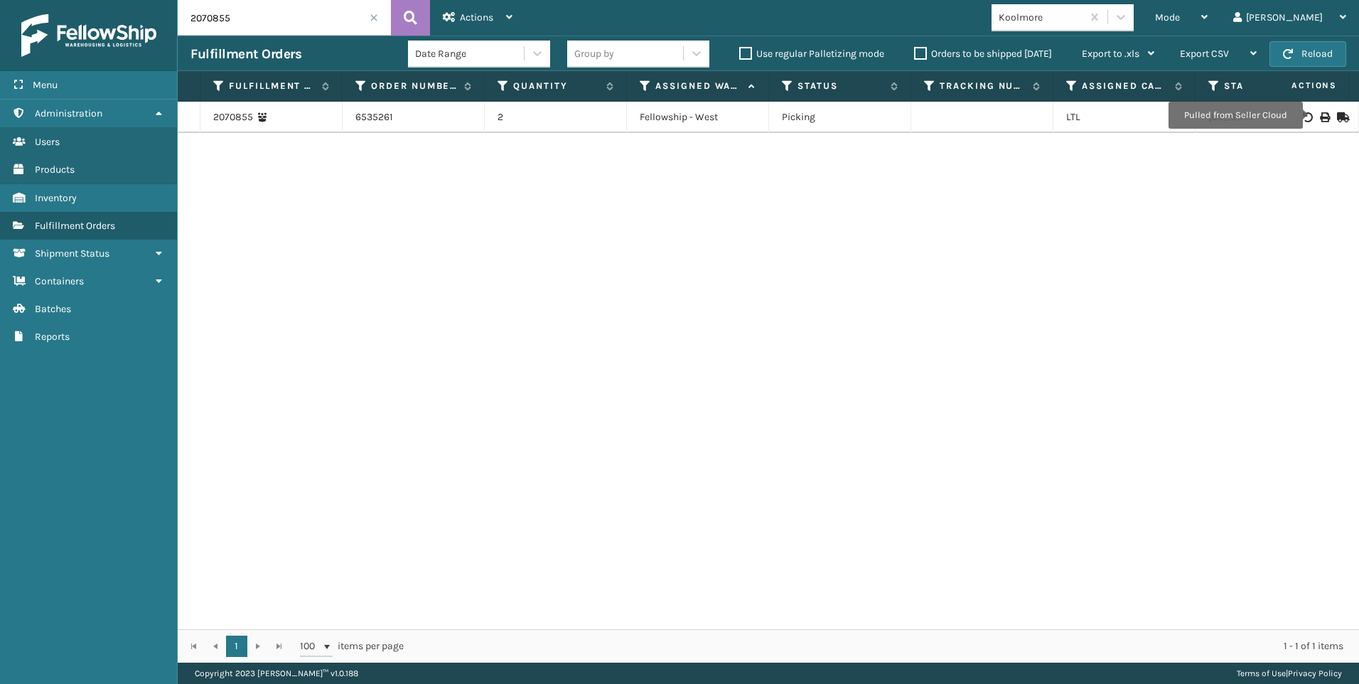
click at [1320, 115] on icon at bounding box center [1324, 117] width 9 height 10
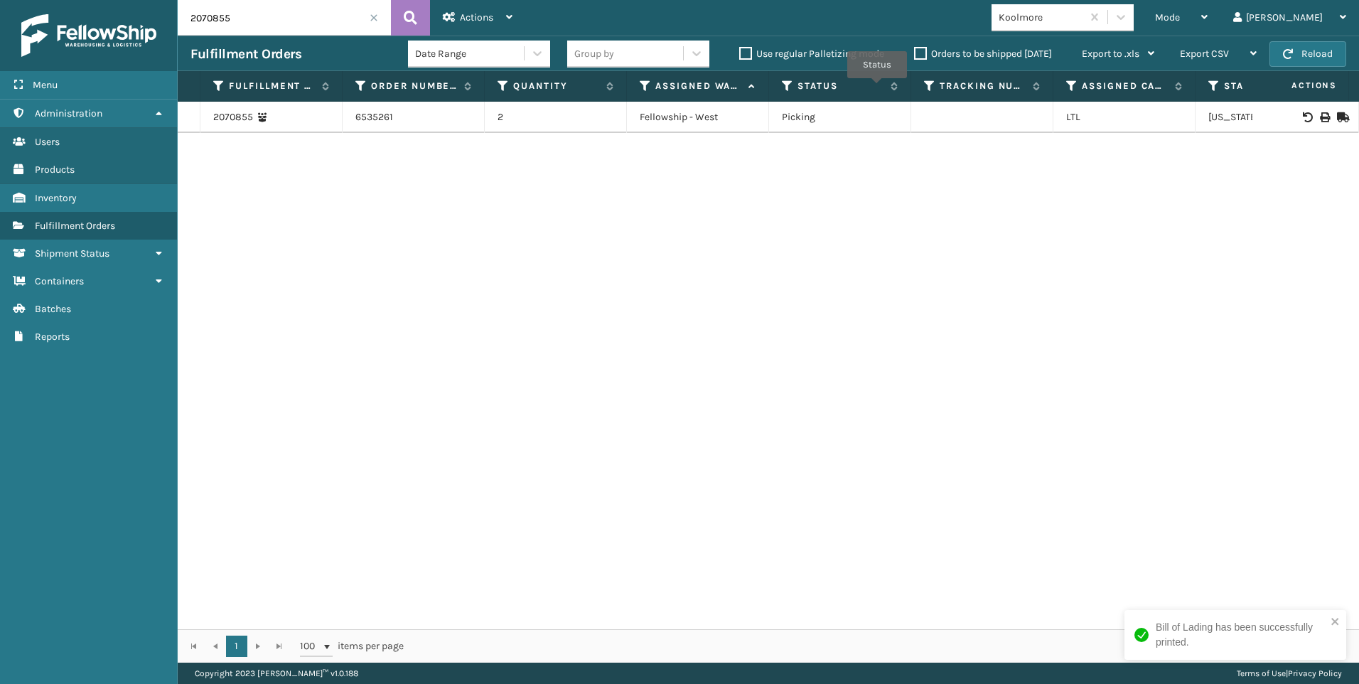
drag, startPoint x: 188, startPoint y: 33, endPoint x: 109, endPoint y: 30, distance: 78.3
click at [118, 0] on div "Menu Administration Users Products Inventory Fulfillment Orders Shipment Status…" at bounding box center [679, 0] width 1359 height 0
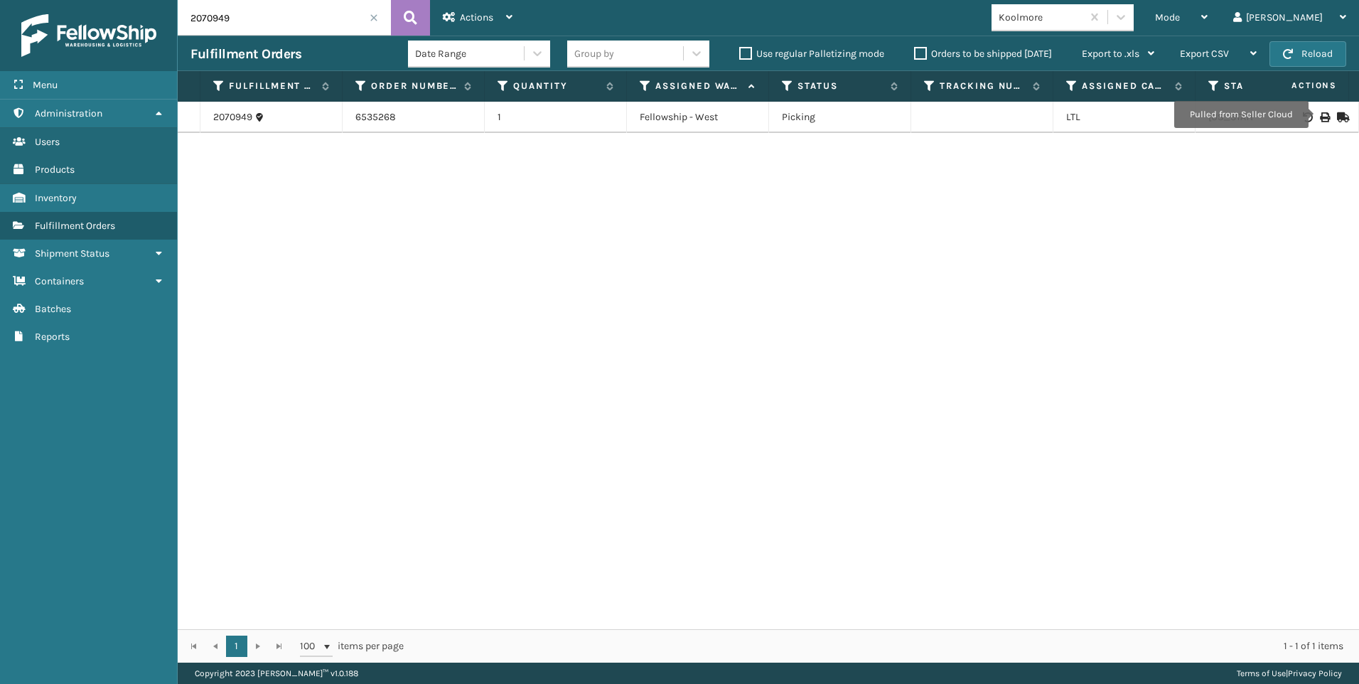
click at [1320, 114] on icon at bounding box center [1324, 117] width 9 height 10
click at [55, 0] on div "Menu Administration Users Products Inventory Fulfillment Orders Shipment Status…" at bounding box center [679, 0] width 1359 height 0
click at [1316, 111] on td at bounding box center [1306, 117] width 107 height 31
click at [1320, 114] on icon at bounding box center [1324, 117] width 9 height 10
drag, startPoint x: 235, startPoint y: 21, endPoint x: 0, endPoint y: 8, distance: 234.9
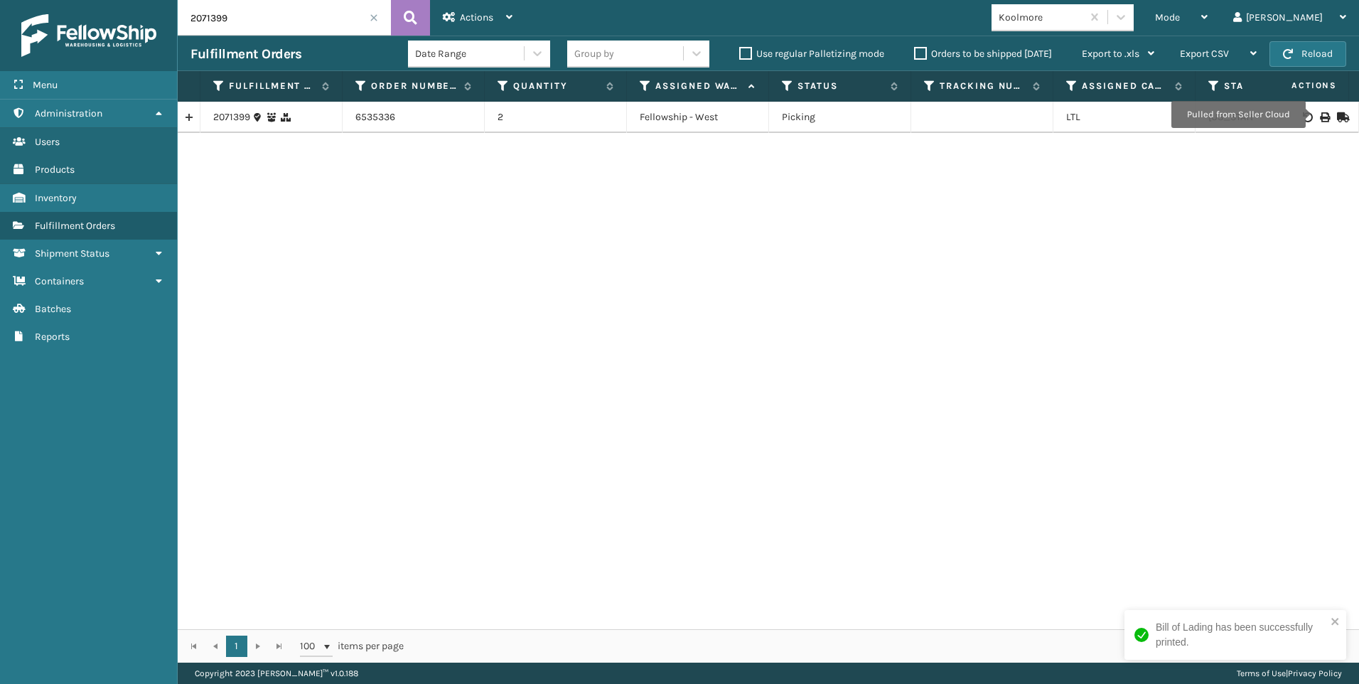
click at [0, 6] on html "Bill of Lading has been successfully printed. Menu Administration Users Product…" at bounding box center [679, 342] width 1359 height 684
type input "2071553"
click at [1320, 115] on icon at bounding box center [1324, 117] width 9 height 10
drag, startPoint x: 231, startPoint y: 18, endPoint x: 119, endPoint y: 16, distance: 111.6
click at [150, 0] on div "Menu Administration Users Products Inventory Fulfillment Orders Shipment Status…" at bounding box center [679, 0] width 1359 height 0
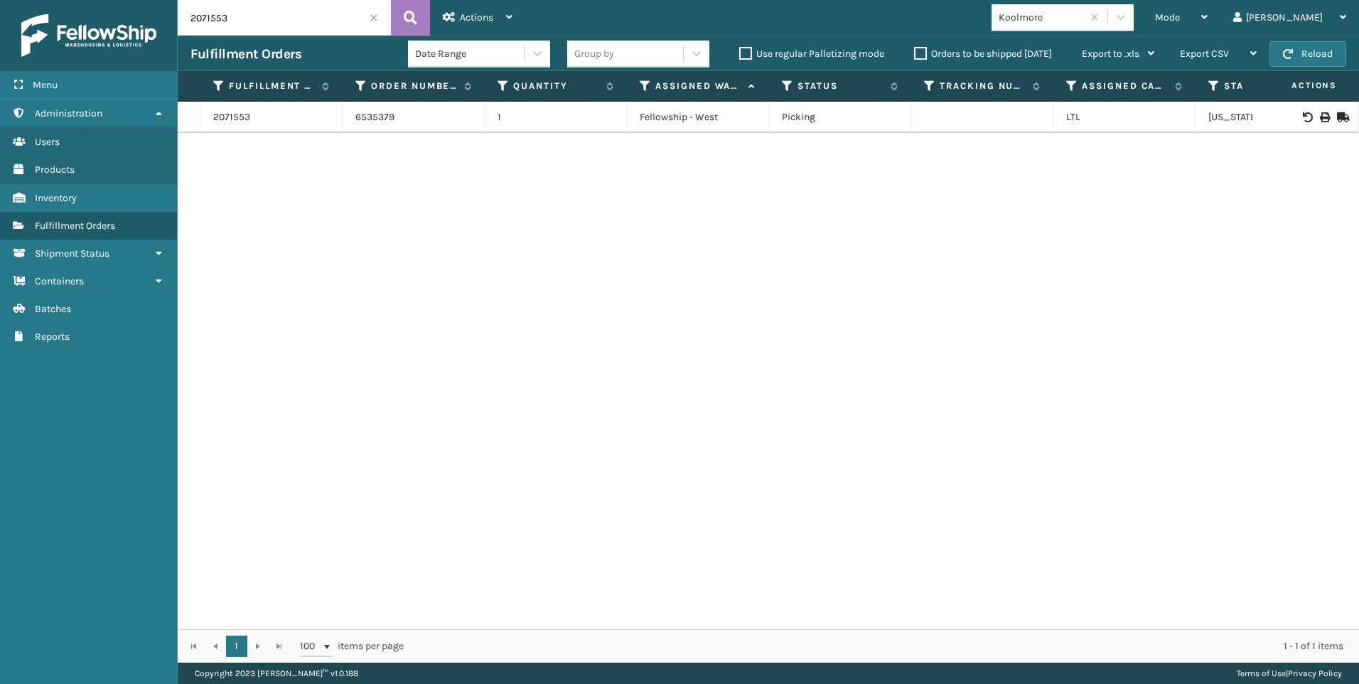
click at [376, 17] on span at bounding box center [374, 18] width 9 height 9
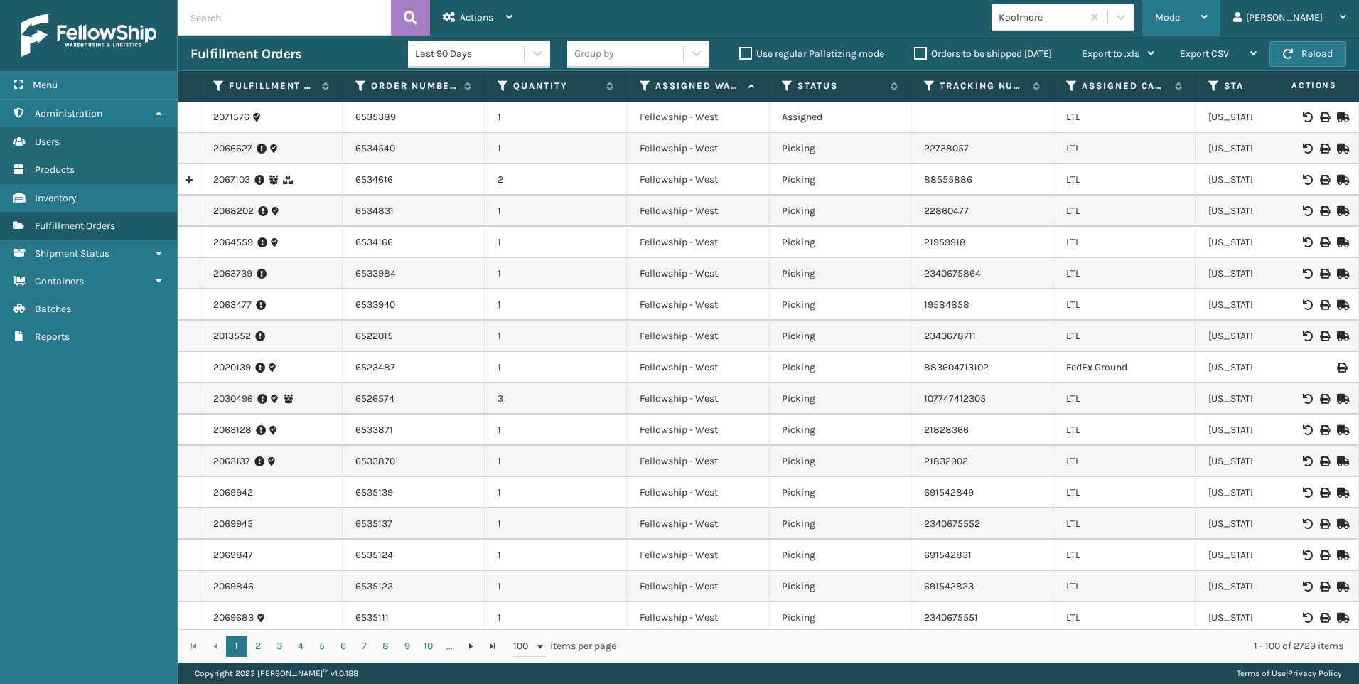
click at [1208, 4] on div "Mode" at bounding box center [1181, 18] width 53 height 36
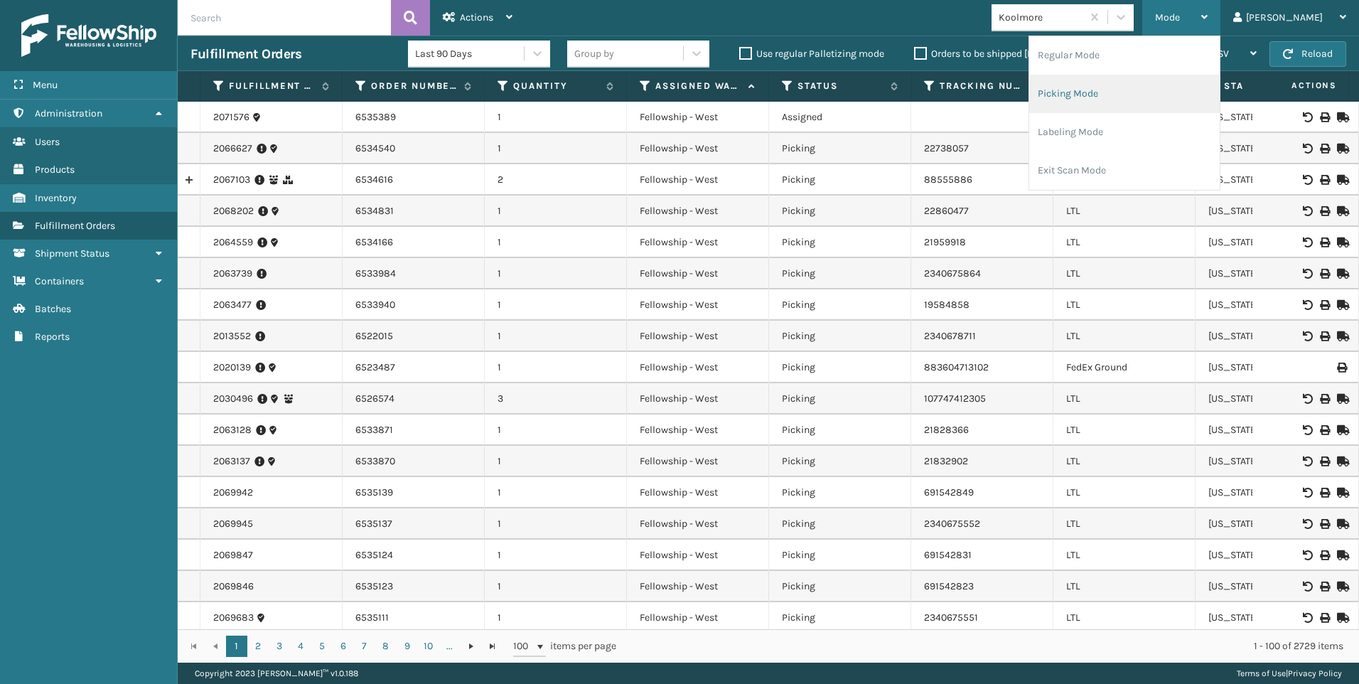
click at [1160, 87] on li "Picking Mode" at bounding box center [1124, 94] width 191 height 38
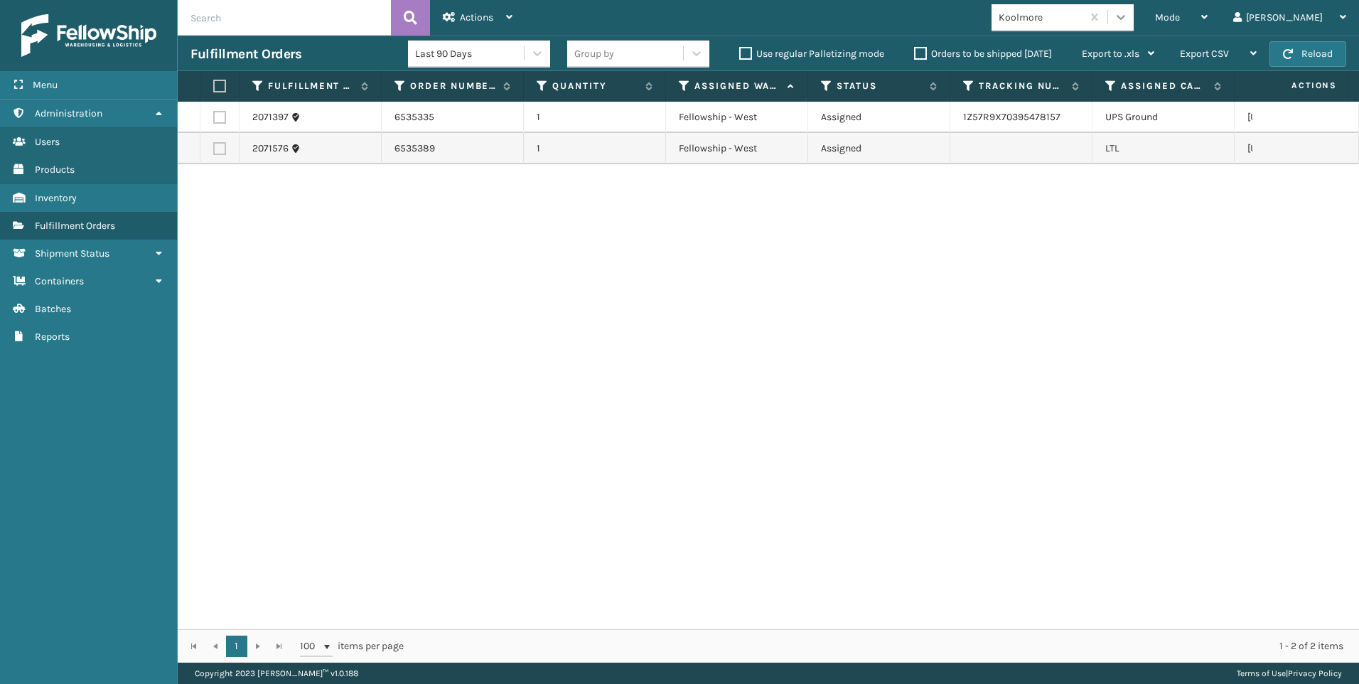
drag, startPoint x: 1174, startPoint y: 14, endPoint x: 1099, endPoint y: 18, distance: 75.5
click at [1134, 15] on div at bounding box center [1121, 17] width 26 height 26
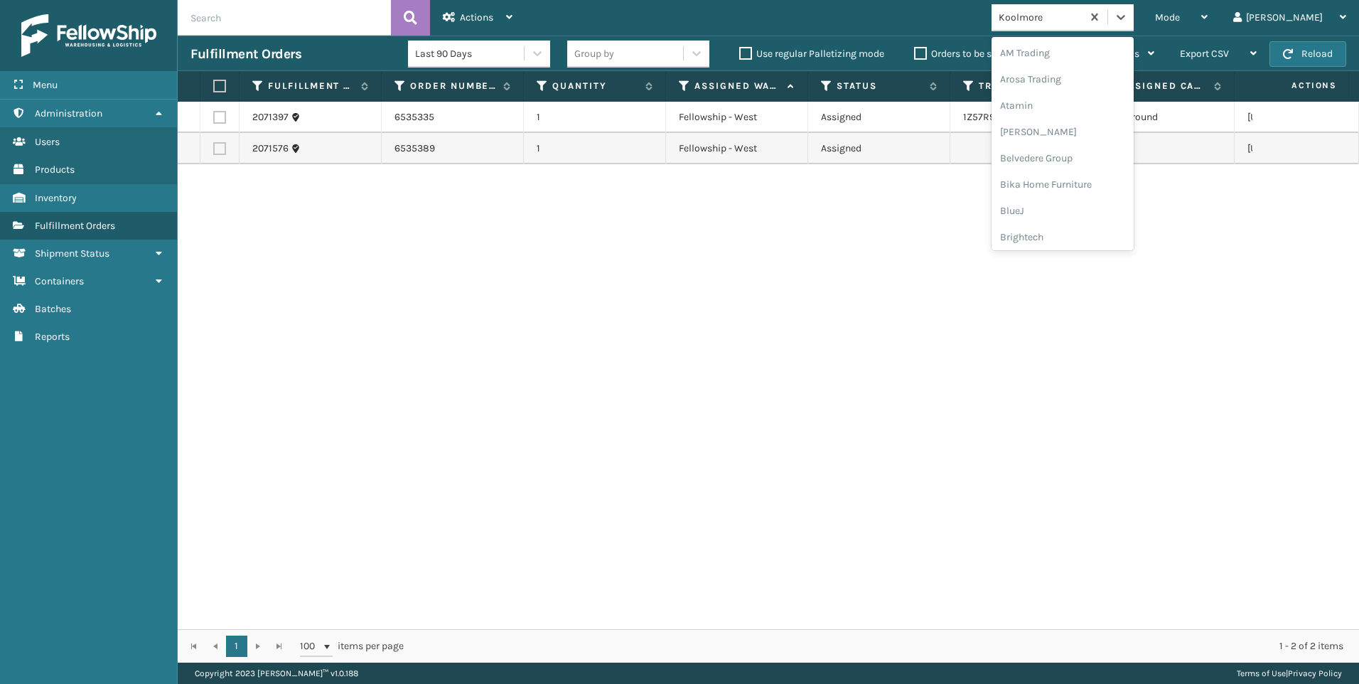
click at [1083, 18] on div "Koolmore" at bounding box center [1041, 17] width 85 height 15
click at [1083, 23] on div "Koolmore" at bounding box center [1041, 17] width 85 height 15
click at [1103, 206] on div "SleepGeekz" at bounding box center [1063, 208] width 142 height 26
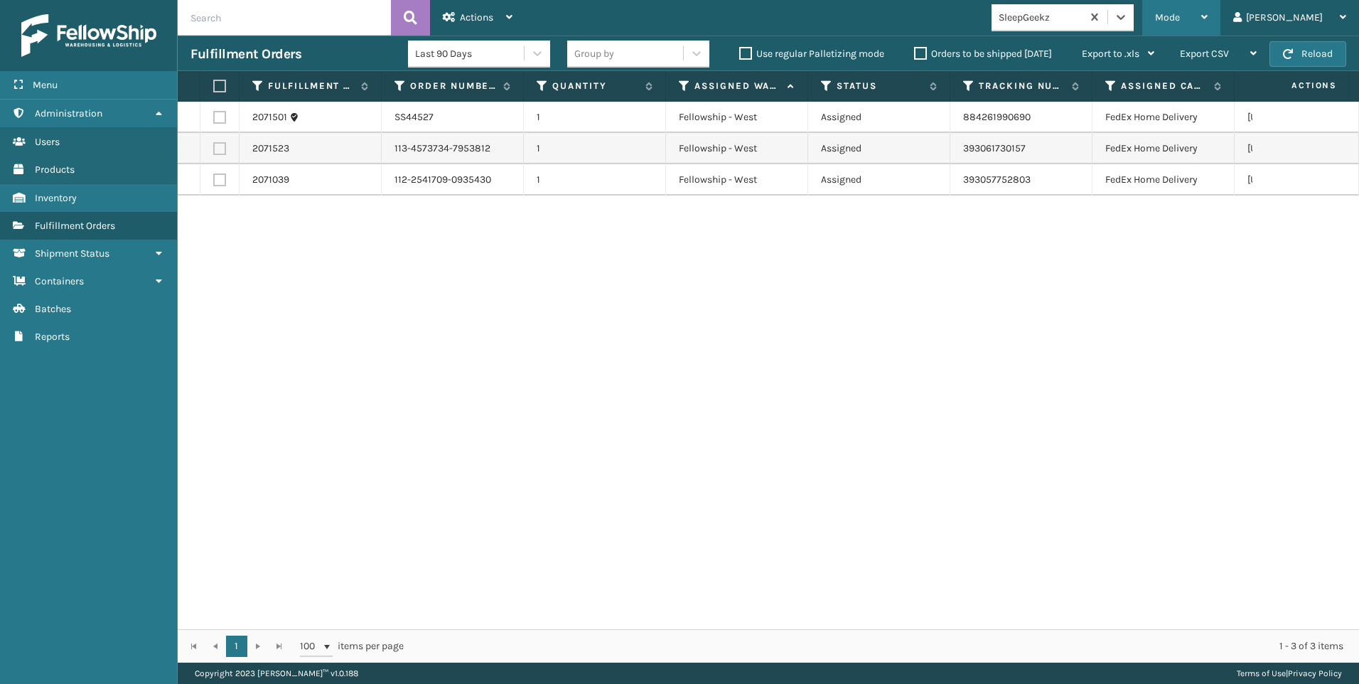
click at [1208, 8] on div "Mode" at bounding box center [1181, 18] width 53 height 36
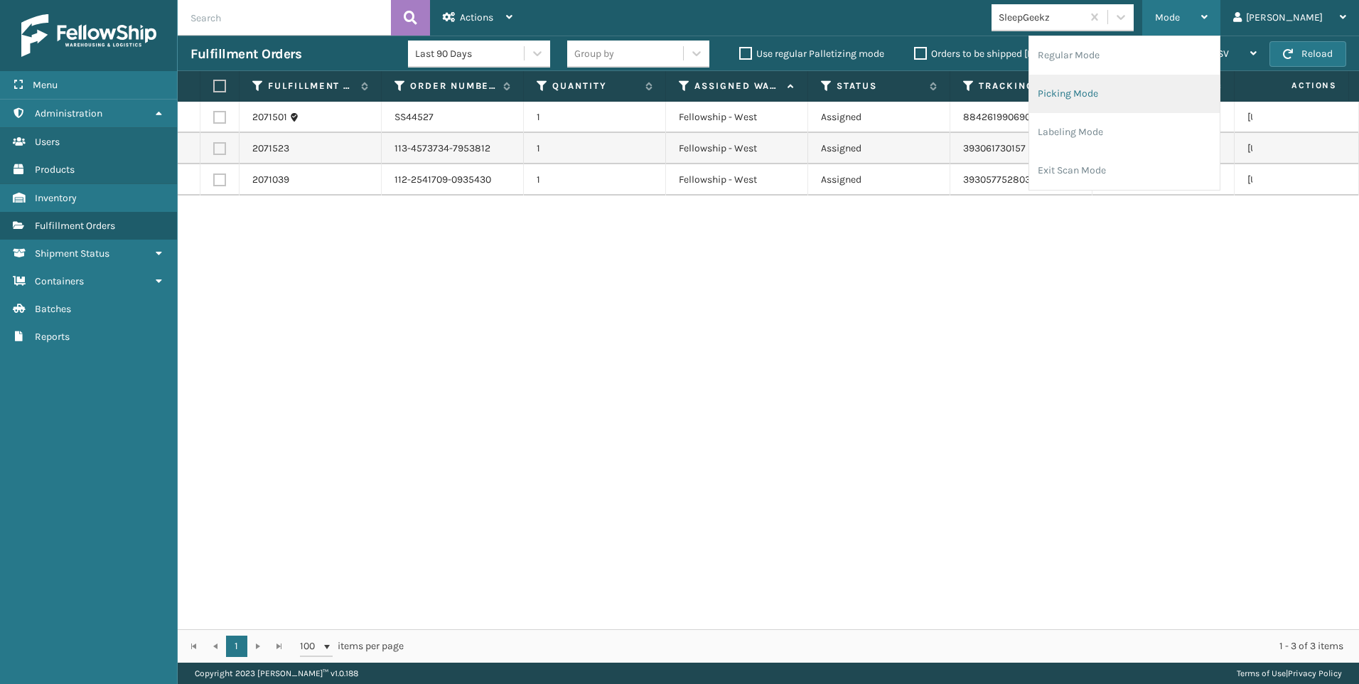
click at [1191, 81] on li "Picking Mode" at bounding box center [1124, 94] width 191 height 38
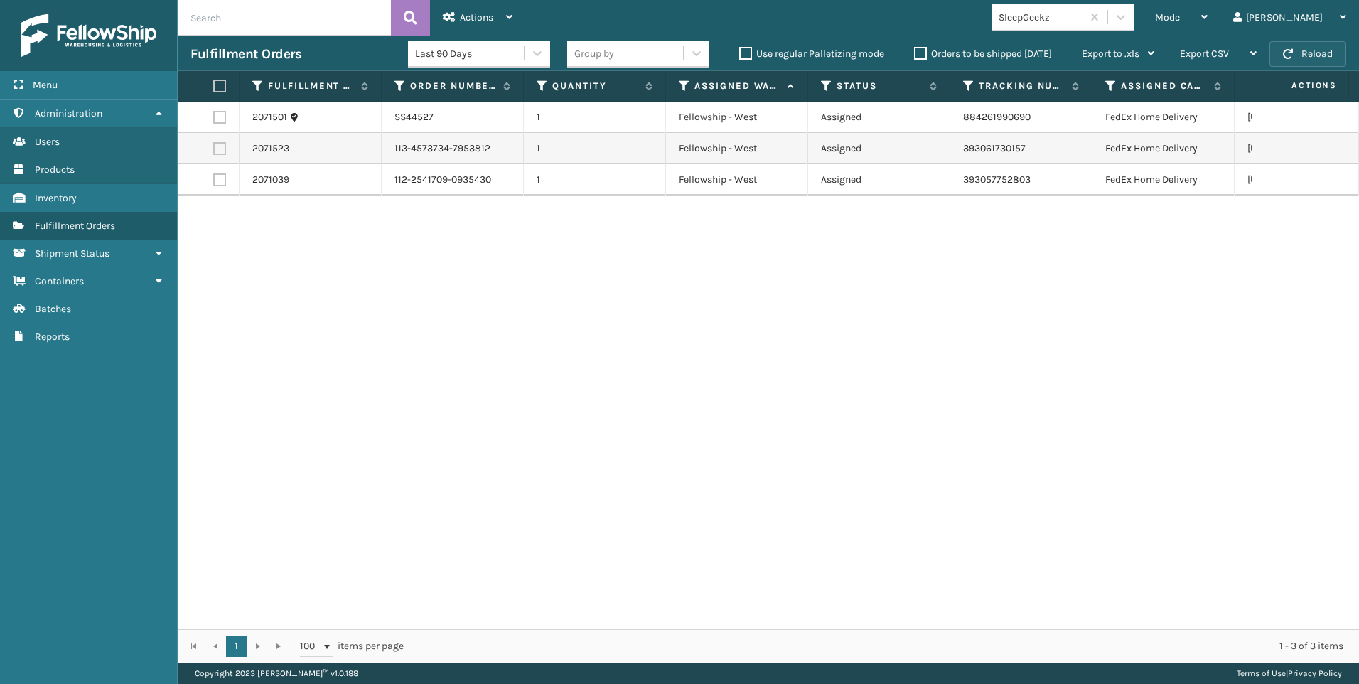
click at [1282, 48] on button "Reload" at bounding box center [1308, 54] width 77 height 26
click at [1083, 14] on div "SleepGeekz" at bounding box center [1041, 17] width 85 height 15
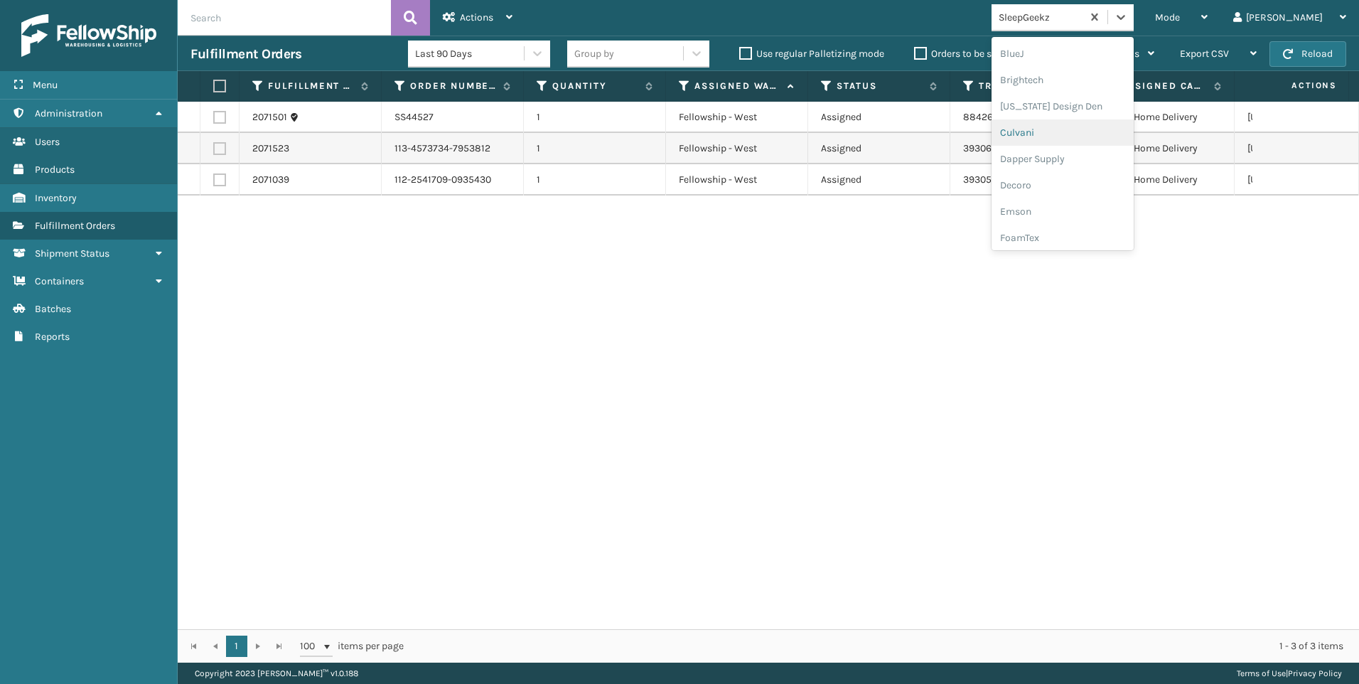
scroll to position [450, 0]
click at [1109, 95] on div "Koolmore" at bounding box center [1063, 103] width 142 height 26
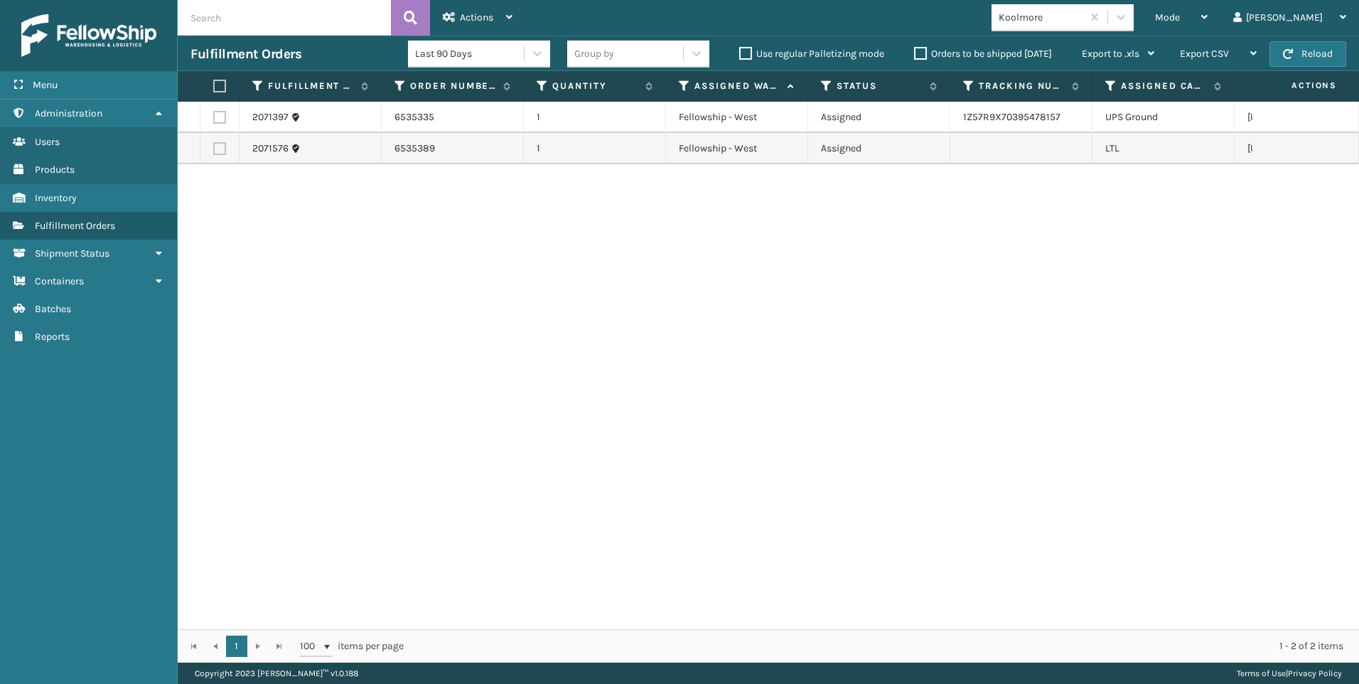
click at [1202, 248] on div "2071397 6535335 1 Fellowship - West Assigned 1Z57R9X70395478157 UPS Ground [US_…" at bounding box center [769, 365] width 1182 height 527
drag, startPoint x: 1027, startPoint y: 512, endPoint x: 1024, endPoint y: 203, distance: 308.5
click at [1025, 511] on div "2071397 6535335 1 Fellowship - West Assigned 1Z57R9X70395478157 UPS Ground [US_…" at bounding box center [769, 365] width 1182 height 527
click at [1110, 33] on div "Mode Regular Mode Picking Mode Labeling Mode Exit Scan Mode Koolmore Liz Log Out" at bounding box center [942, 18] width 834 height 36
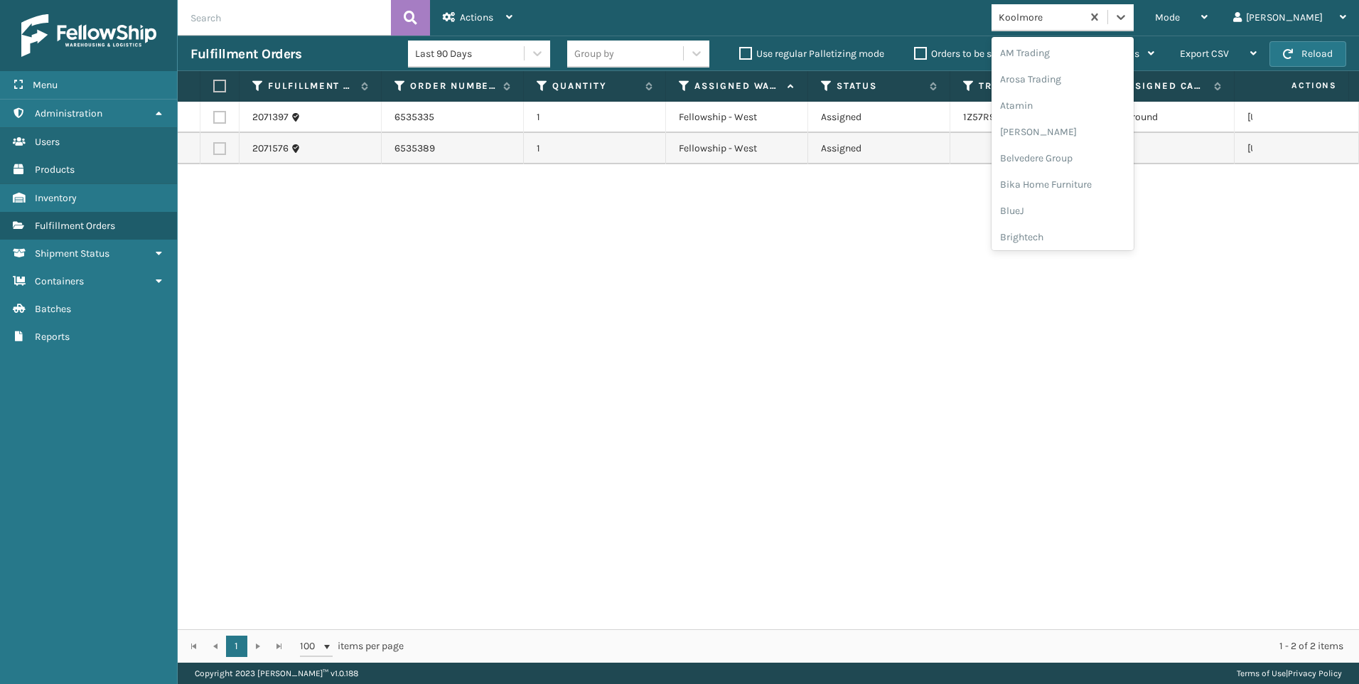
click at [1083, 19] on div "Koolmore" at bounding box center [1041, 17] width 85 height 15
click at [1069, 200] on div "SleepGeekz" at bounding box center [1063, 208] width 142 height 26
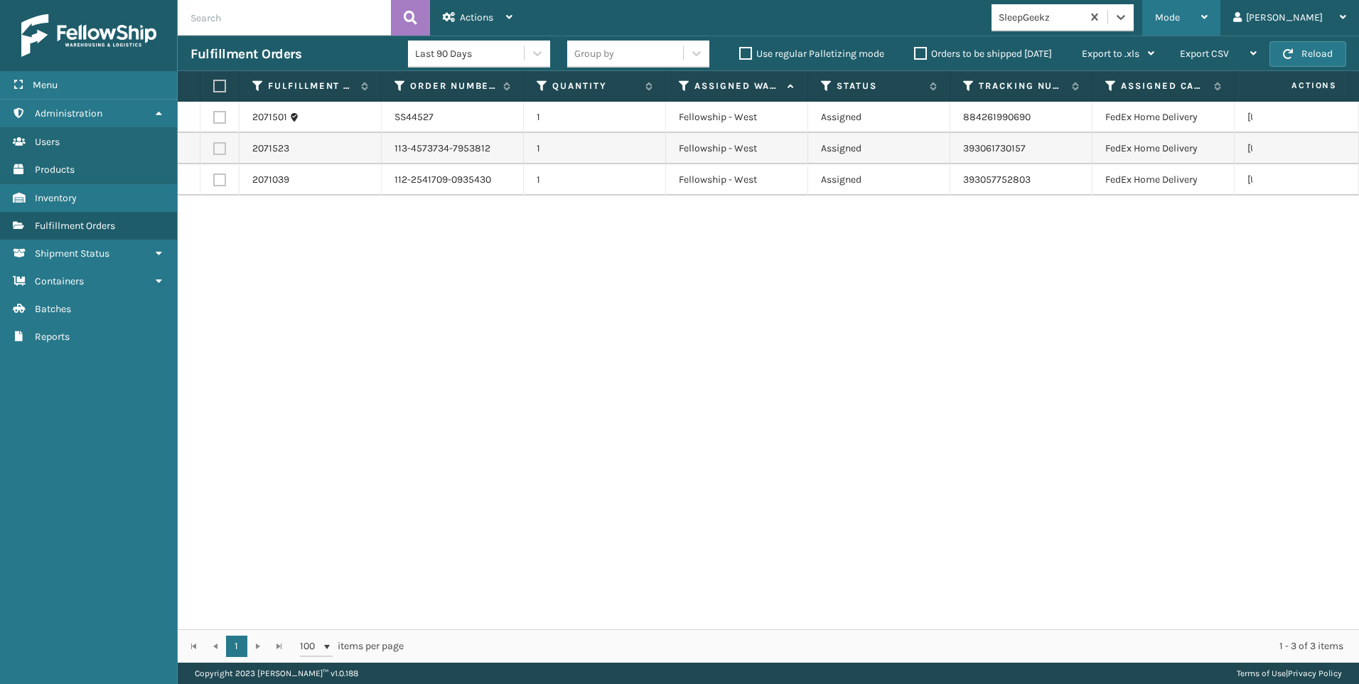
click at [1180, 21] on span "Mode" at bounding box center [1167, 17] width 25 height 12
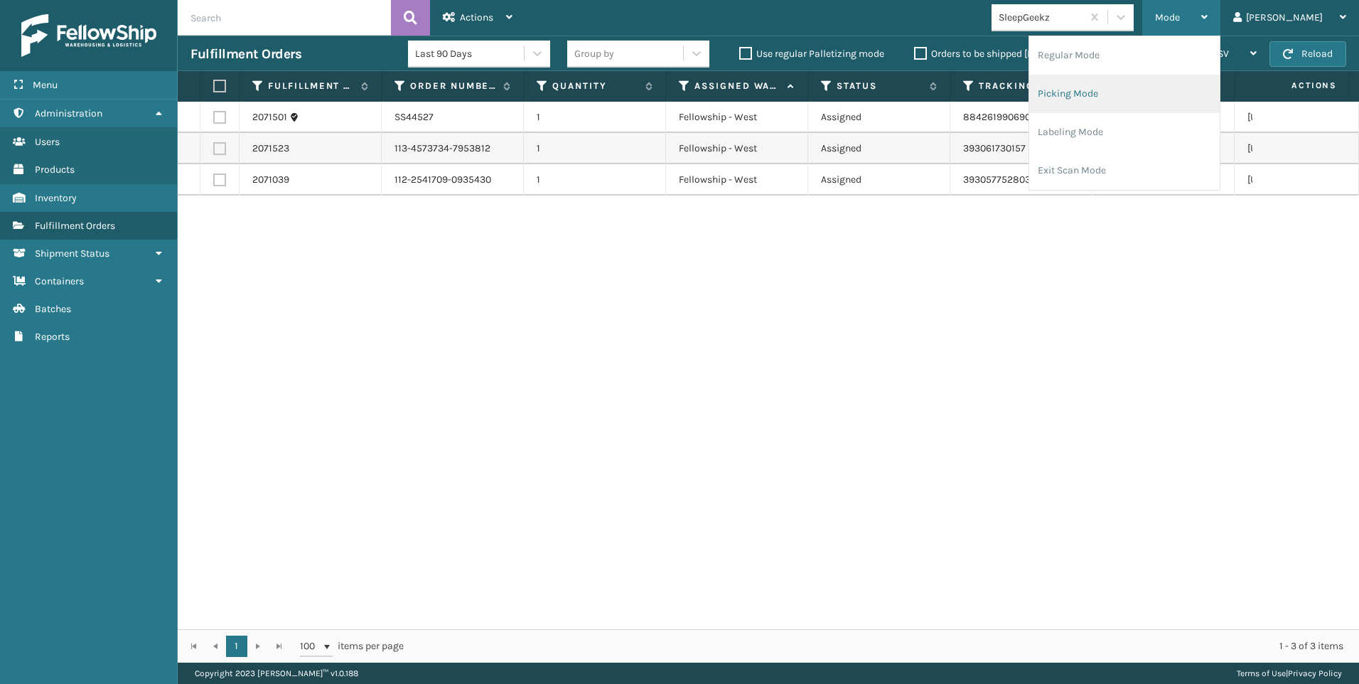
click at [1135, 105] on li "Picking Mode" at bounding box center [1124, 94] width 191 height 38
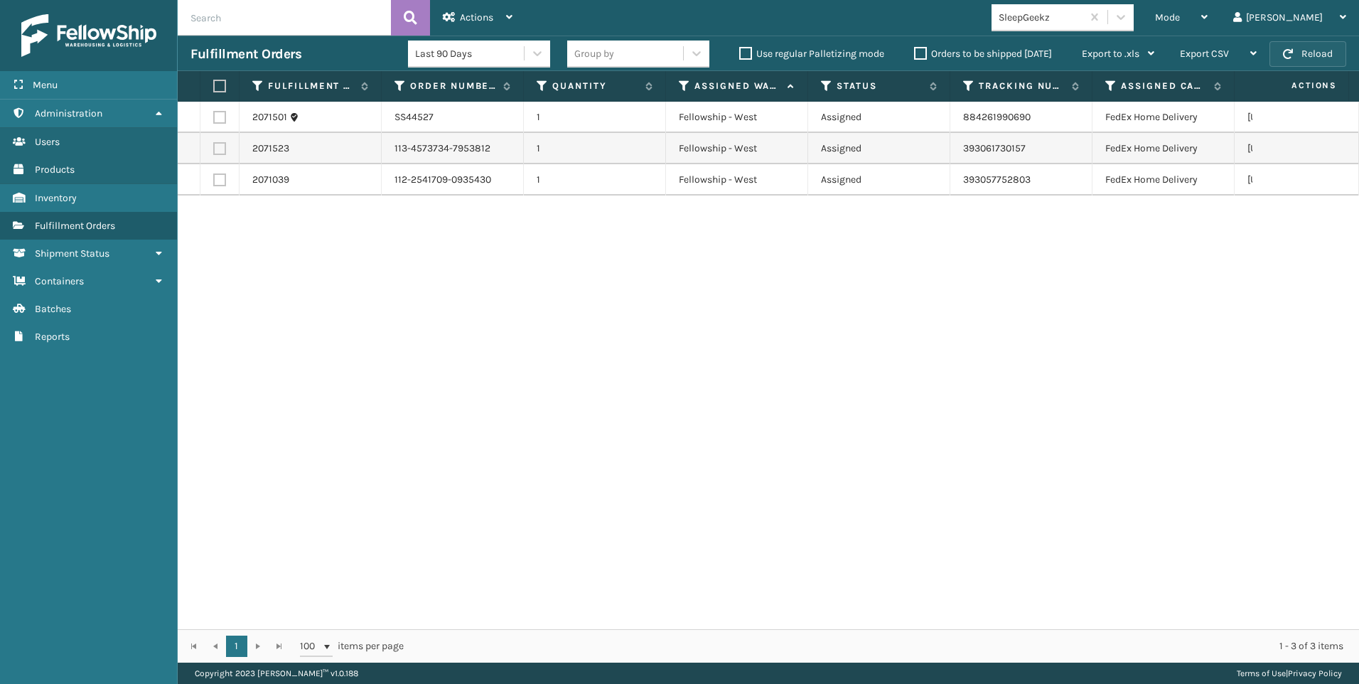
click at [1302, 58] on button "Reload" at bounding box center [1308, 54] width 77 height 26
click at [1322, 314] on div "2071501 SS44527 1 Fellowship - West Assigned 884261990690 FedEx Home Delivery […" at bounding box center [769, 365] width 1182 height 527
click at [1308, 62] on button "Reload" at bounding box center [1308, 54] width 77 height 26
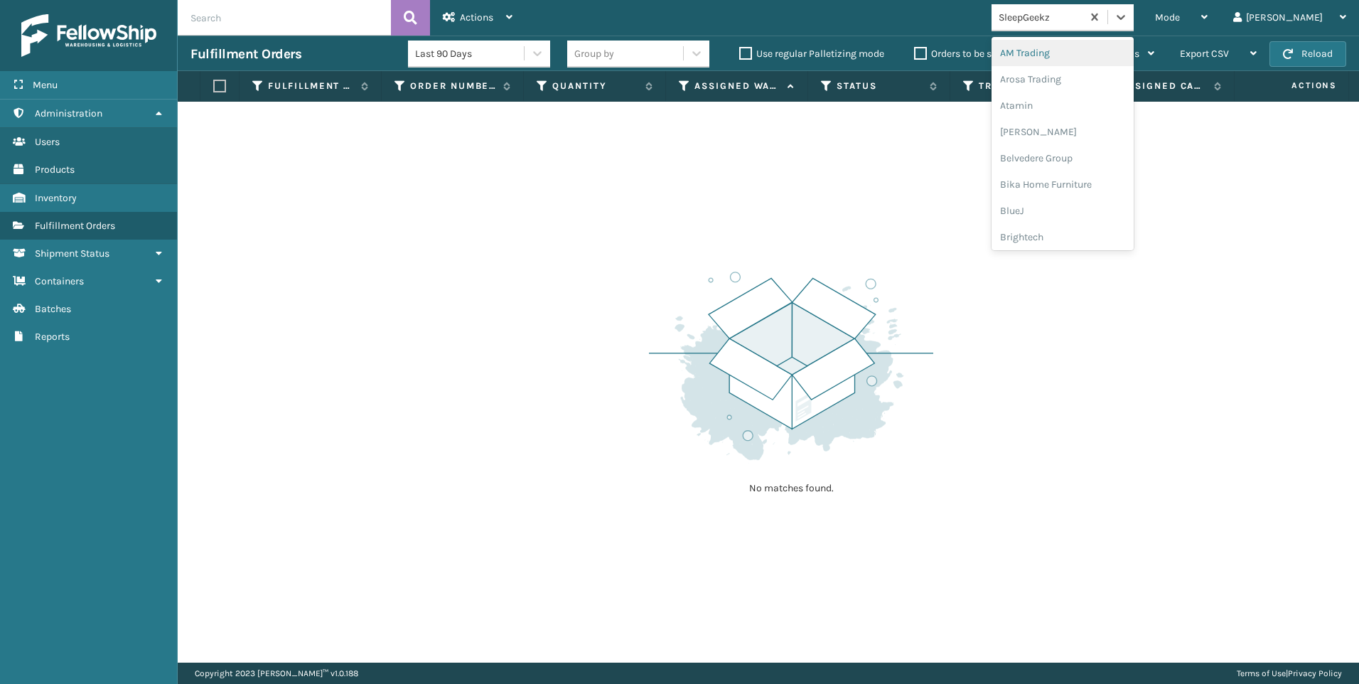
drag, startPoint x: 1110, startPoint y: 13, endPoint x: 1105, endPoint y: 30, distance: 17.8
click at [1083, 13] on div "SleepGeekz" at bounding box center [1041, 17] width 85 height 15
click at [1109, 95] on div "Koolmore" at bounding box center [1063, 103] width 142 height 26
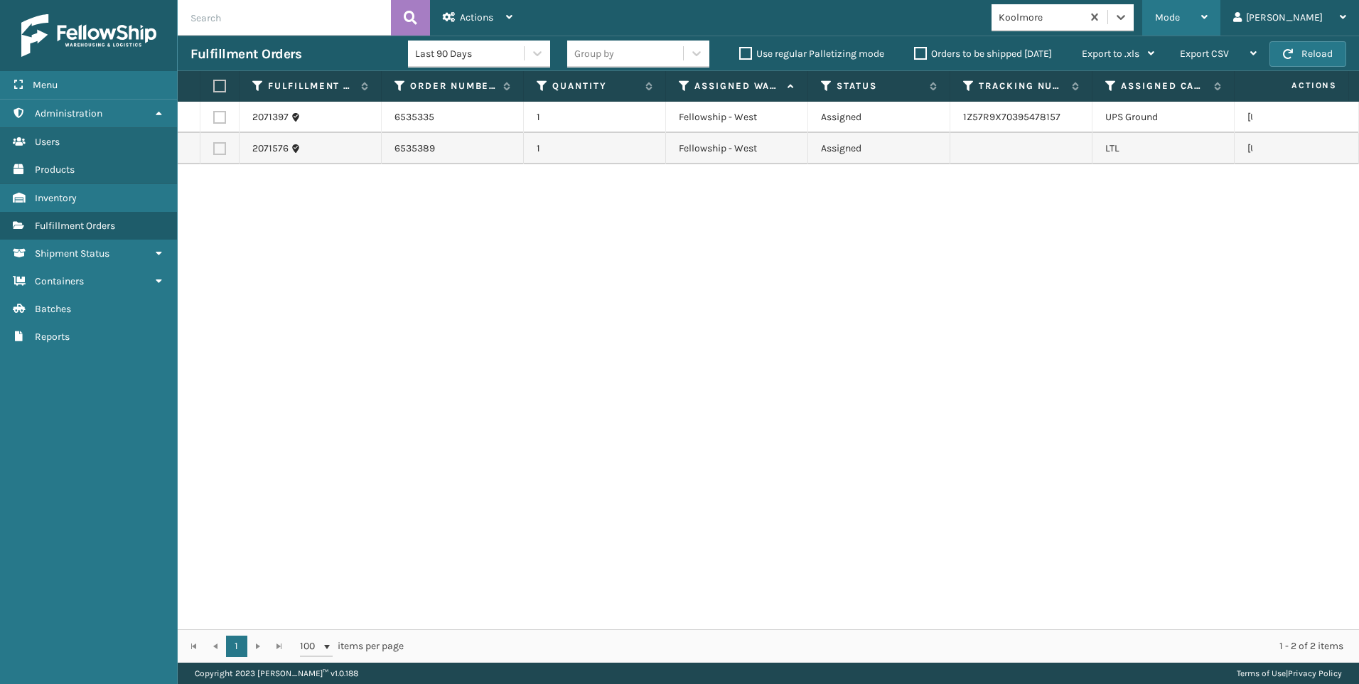
click at [1180, 12] on span "Mode" at bounding box center [1167, 17] width 25 height 12
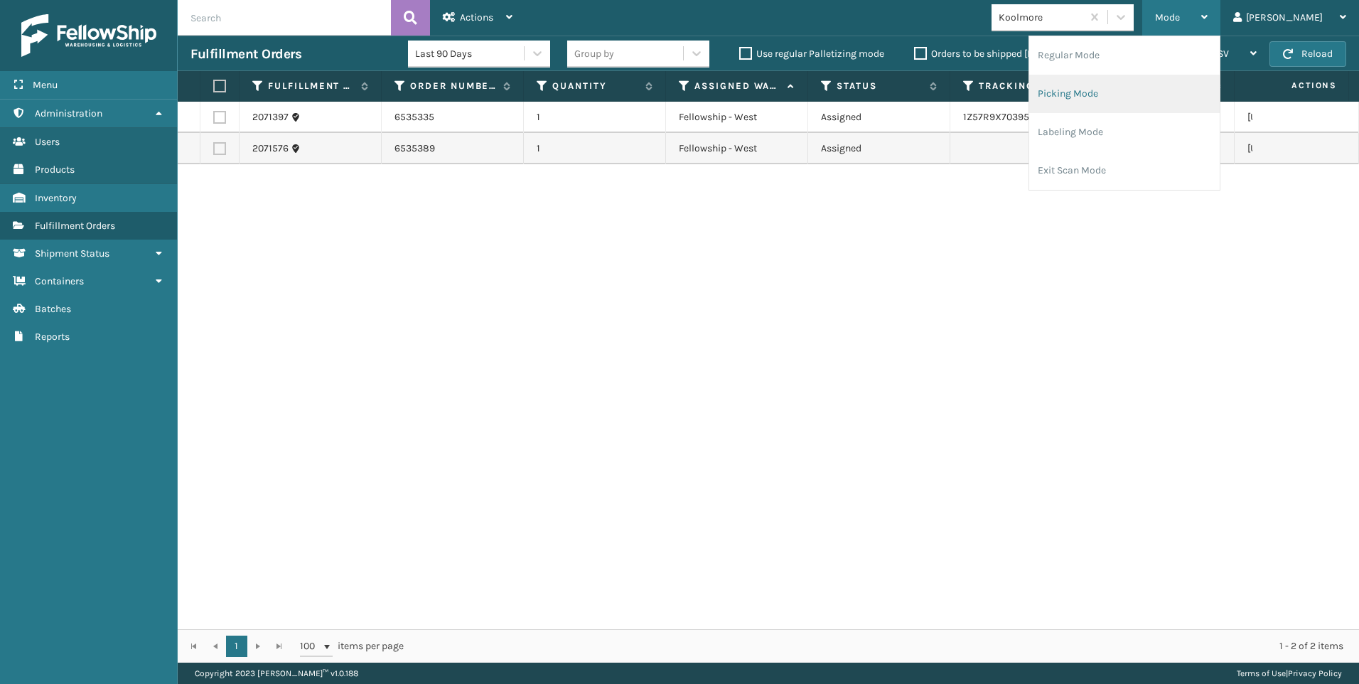
click at [1167, 102] on li "Picking Mode" at bounding box center [1124, 94] width 191 height 38
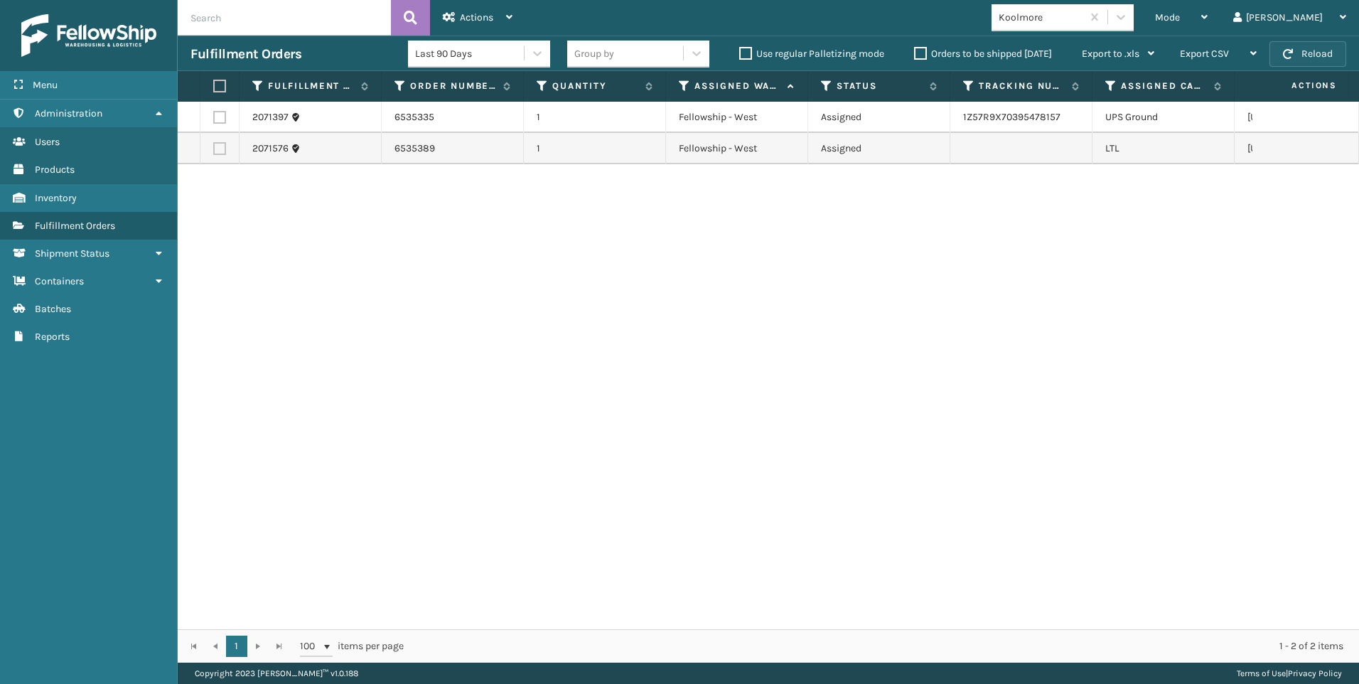
click at [1314, 52] on button "Reload" at bounding box center [1308, 54] width 77 height 26
click at [1136, 34] on div "Mode Regular Mode Picking Mode Labeling Mode Exit Scan Mode Koolmore Liz Log Out" at bounding box center [942, 18] width 834 height 36
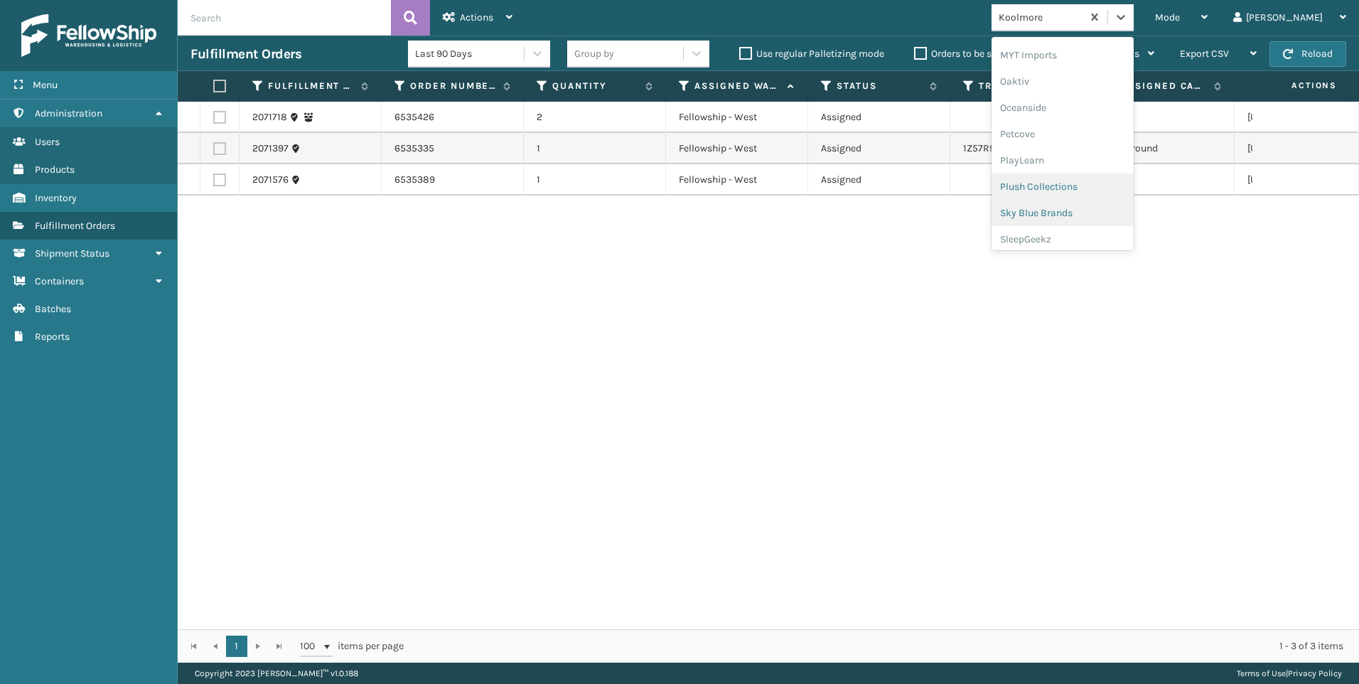
scroll to position [713, 0]
click at [1123, 208] on div "SleepGeekz" at bounding box center [1063, 208] width 142 height 26
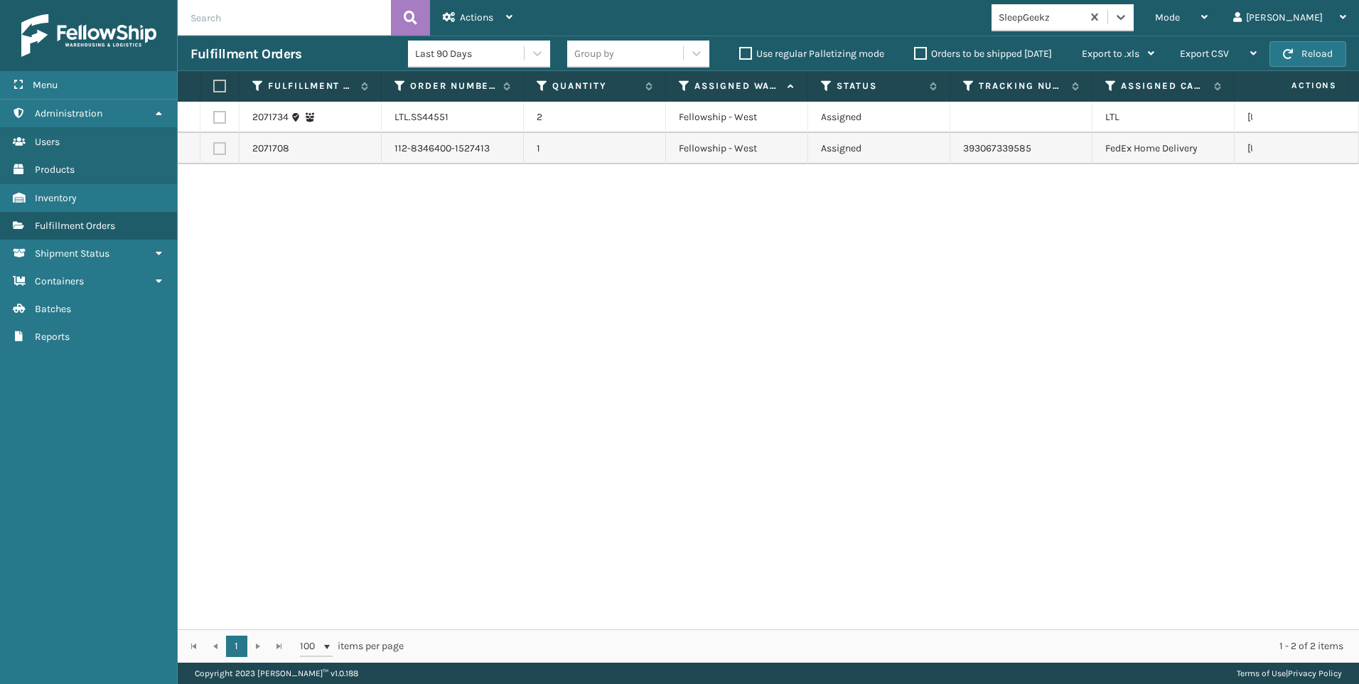
click at [414, 112] on td "LTL.SS44551" at bounding box center [453, 117] width 142 height 31
click at [213, 117] on label at bounding box center [219, 117] width 13 height 13
click at [213, 117] on input "checkbox" at bounding box center [213, 115] width 1 height 9
click at [466, 14] on span "Actions" at bounding box center [476, 17] width 33 height 12
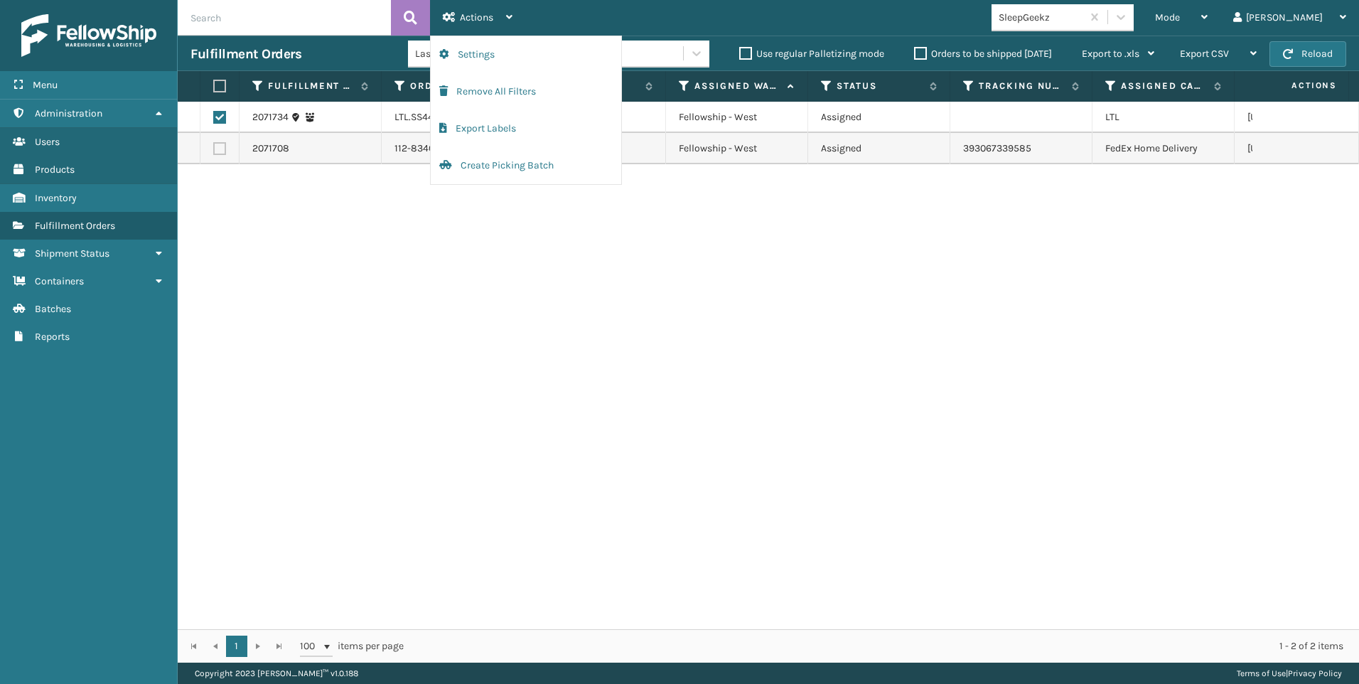
click at [385, 301] on div "2071734 LTL.SS44551 2 Fellowship - West Assigned LTL [US_STATE] 2071708 112-834…" at bounding box center [769, 365] width 1182 height 527
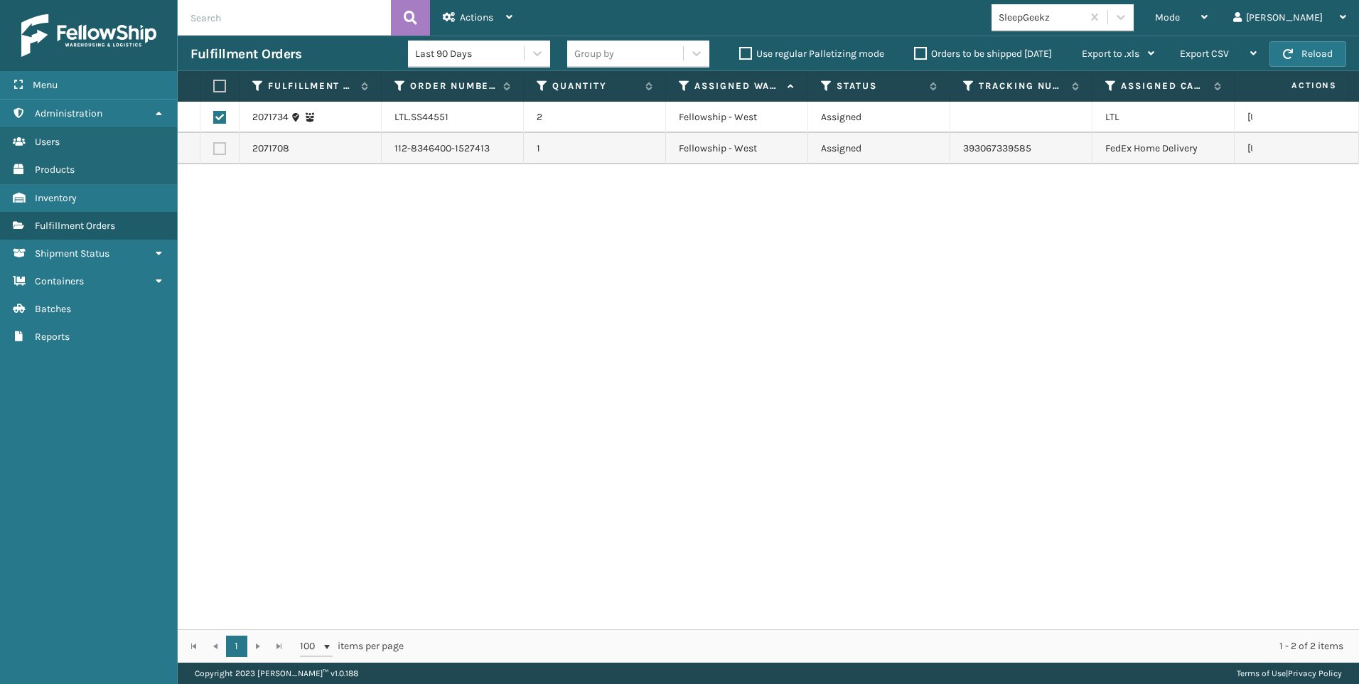
click at [220, 113] on label at bounding box center [219, 117] width 13 height 13
click at [214, 113] on input "checkbox" at bounding box center [213, 115] width 1 height 9
checkbox input "false"
